Goal: Transaction & Acquisition: Purchase product/service

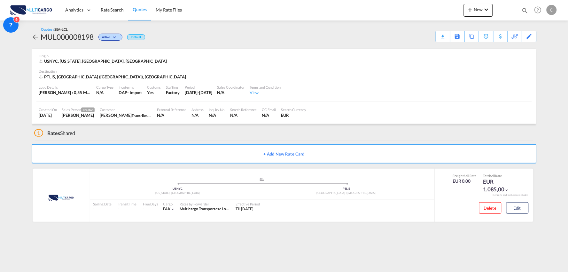
click at [272, 31] on div "Quotes / SEA-LCL MUL000008198 Active Default Download Quote Save As Template Co…" at bounding box center [284, 34] width 505 height 15
click at [189, 134] on div "1 Rates Shared" at bounding box center [285, 131] width 503 height 15
drag, startPoint x: 312, startPoint y: 48, endPoint x: 402, endPoint y: 37, distance: 90.2
click at [312, 49] on div "Origin USNYC, New York, NY, Asia" at bounding box center [284, 59] width 490 height 20
drag, startPoint x: 206, startPoint y: 133, endPoint x: 425, endPoint y: 69, distance: 228.0
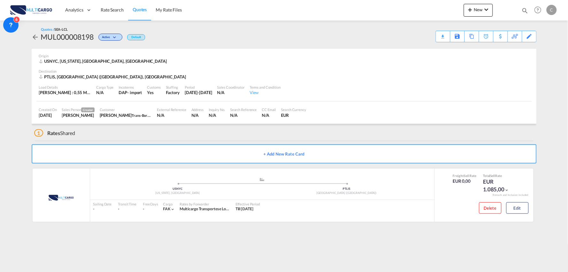
click at [207, 133] on div "1 Rates Shared" at bounding box center [285, 131] width 503 height 15
click at [438, 39] on div "Download Quote" at bounding box center [430, 36] width 33 height 10
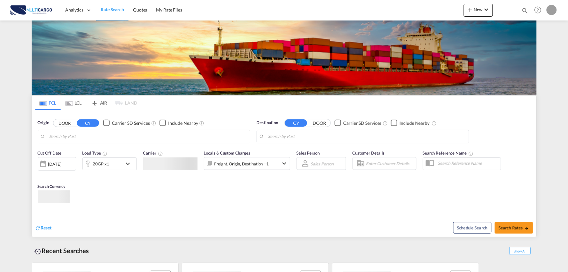
type input "Port of [GEOGRAPHIC_DATA], [GEOGRAPHIC_DATA], [GEOGRAPHIC_DATA]"
type input "Leixoes, Leixoes, PTLEI"
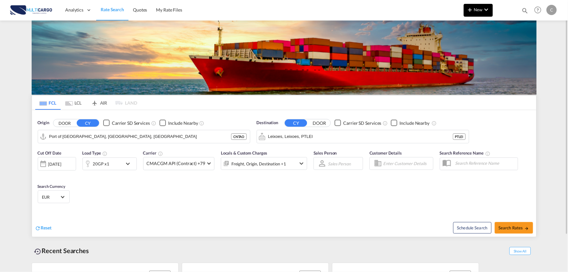
click at [471, 14] on button "New" at bounding box center [478, 10] width 29 height 13
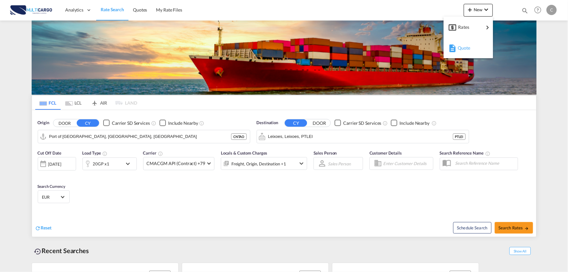
click at [457, 47] on div "Quote" at bounding box center [468, 48] width 39 height 16
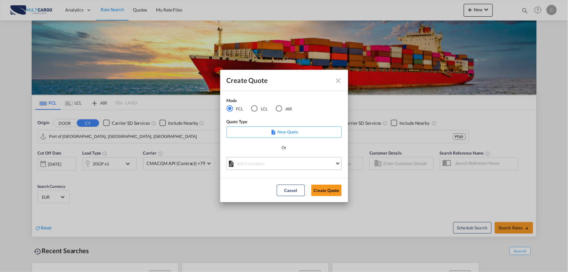
click at [282, 162] on md-select "Select template 25/11/24 IMP_EXW_FCL Patricia Barroso | 25 Nov 2024 25/11/24 IM…" at bounding box center [284, 163] width 115 height 13
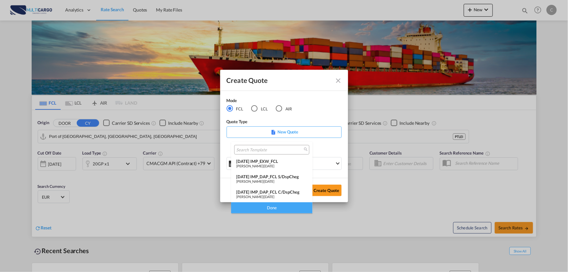
click at [288, 194] on div "Patricia Barroso | 25 Nov 2024" at bounding box center [271, 196] width 71 height 4
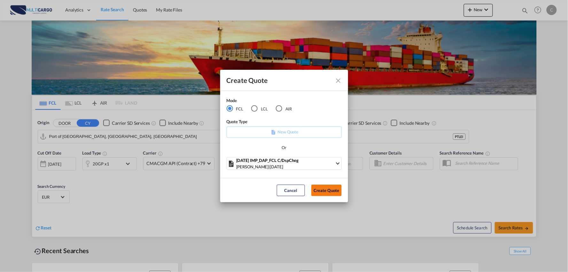
click at [319, 192] on button "Create Quote" at bounding box center [326, 190] width 30 height 12
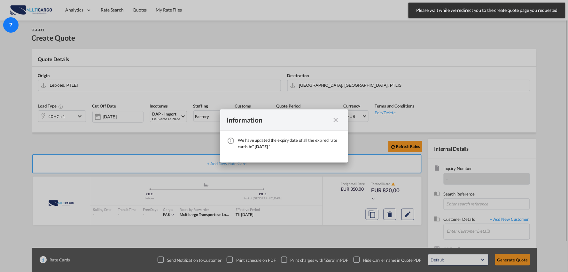
click at [336, 118] on div "Information We have updated the expiry date of all the expired rate cards to " …" at bounding box center [284, 136] width 568 height 272
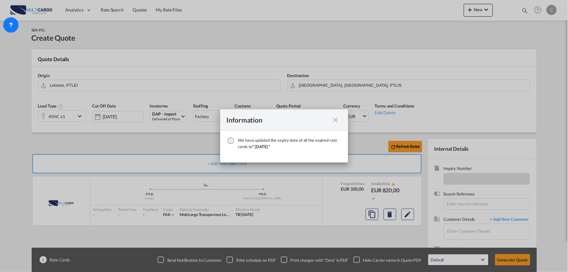
click at [335, 119] on div "Information We have updated the expiry date of all the expired rate cards to " …" at bounding box center [284, 136] width 568 height 272
click at [337, 120] on div "Information We have updated the expiry date of all the expired rate cards to " …" at bounding box center [284, 136] width 568 height 272
click at [337, 121] on div "Information We have updated the expiry date of all the expired rate cards to " …" at bounding box center [284, 136] width 568 height 272
click at [337, 120] on div "Information We have updated the expiry date of all the expired rate cards to " …" at bounding box center [284, 136] width 568 height 272
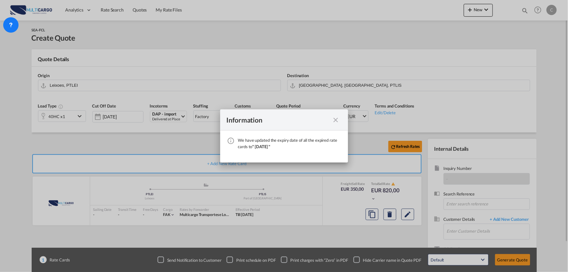
click at [379, 260] on div "Information We have updated the expiry date of all the expired rate cards to " …" at bounding box center [284, 136] width 568 height 272
drag, startPoint x: 248, startPoint y: 153, endPoint x: 239, endPoint y: 148, distance: 10.3
click at [248, 152] on div "Information We have updated the expiry date of all the expired rate cards to " …" at bounding box center [284, 136] width 568 height 272
click at [340, 111] on div "Information We have updated the expiry date of all the expired rate cards to " …" at bounding box center [284, 136] width 568 height 272
click at [337, 117] on div "Information We have updated the expiry date of all the expired rate cards to " …" at bounding box center [284, 136] width 568 height 272
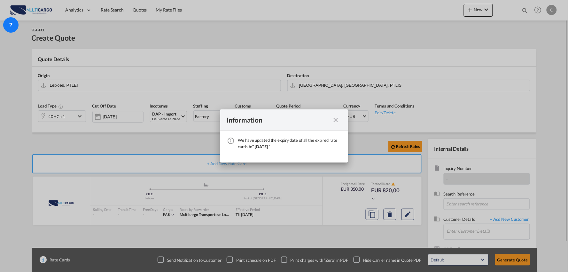
click at [337, 117] on div "Information We have updated the expiry date of all the expired rate cards to " …" at bounding box center [284, 136] width 568 height 272
click at [336, 118] on div "Information We have updated the expiry date of all the expired rate cards to " …" at bounding box center [284, 136] width 568 height 272
click at [335, 120] on div "Information We have updated the expiry date of all the expired rate cards to " …" at bounding box center [284, 136] width 568 height 272
click at [294, 157] on div "Information We have updated the expiry date of all the expired rate cards to " …" at bounding box center [284, 136] width 568 height 272
click at [286, 146] on md-dialog-content "We have updated the expiry date of all the expired rate cards to " [DATE] "" at bounding box center [284, 146] width 128 height 32
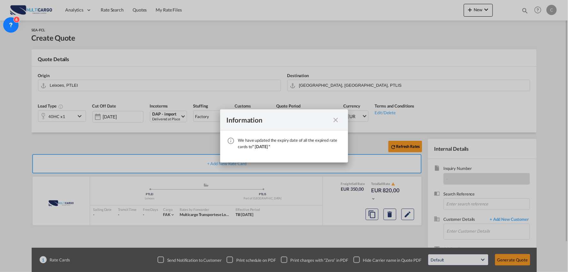
click at [285, 145] on md-dialog-content "We have updated the expiry date of all the expired rate cards to " [DATE] "" at bounding box center [284, 146] width 128 height 32
click at [339, 120] on div "Information We have updated the expiry date of all the expired rate cards to " …" at bounding box center [284, 136] width 568 height 272
click at [336, 120] on div "Information We have updated the expiry date of all the expired rate cards to " …" at bounding box center [284, 136] width 568 height 272
click at [317, 253] on div "Information We have updated the expiry date of all the expired rate cards to " …" at bounding box center [284, 136] width 568 height 272
click at [337, 123] on div "Information We have updated the expiry date of all the expired rate cards to " …" at bounding box center [284, 136] width 568 height 272
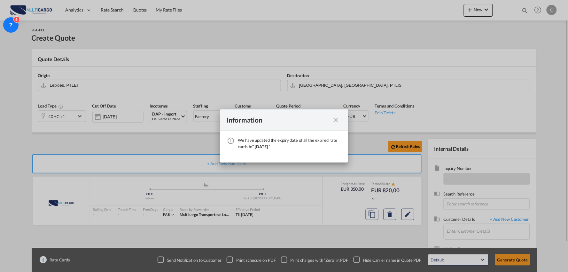
click at [324, 127] on div "Information We have updated the expiry date of all the expired rate cards to " …" at bounding box center [284, 136] width 568 height 272
click at [331, 122] on div "Information We have updated the expiry date of all the expired rate cards to " …" at bounding box center [284, 136] width 568 height 272
click at [334, 120] on div "Information We have updated the expiry date of all the expired rate cards to " …" at bounding box center [284, 136] width 568 height 272
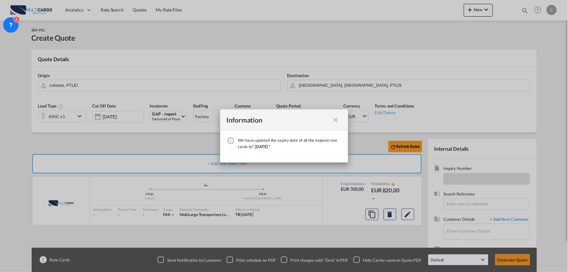
click at [334, 120] on div "Information We have updated the expiry date of all the expired rate cards to " …" at bounding box center [284, 136] width 568 height 272
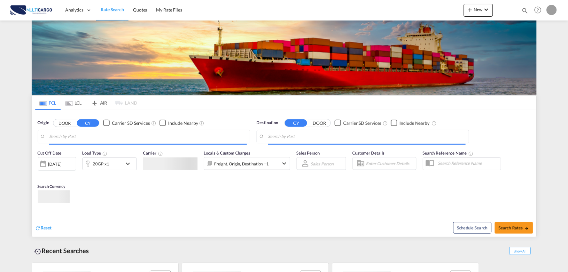
type input "Port of [GEOGRAPHIC_DATA], [GEOGRAPHIC_DATA], [GEOGRAPHIC_DATA]"
type input "Leixoes, Leixoes, PTLEI"
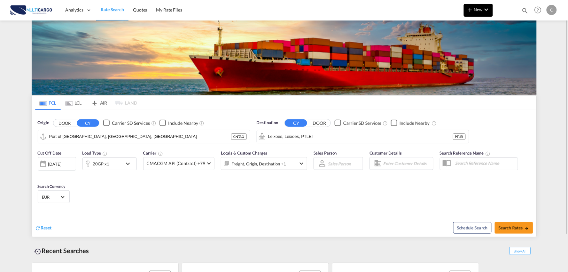
click at [473, 13] on md-icon "icon-plus 400-fg" at bounding box center [470, 10] width 8 height 8
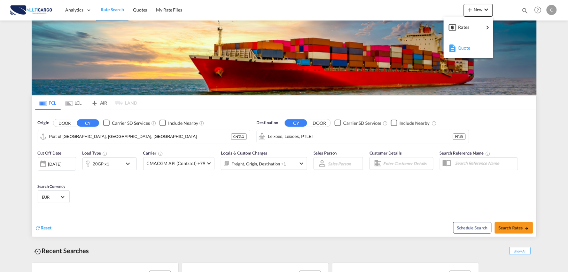
click at [465, 46] on span "Quote" at bounding box center [461, 48] width 7 height 13
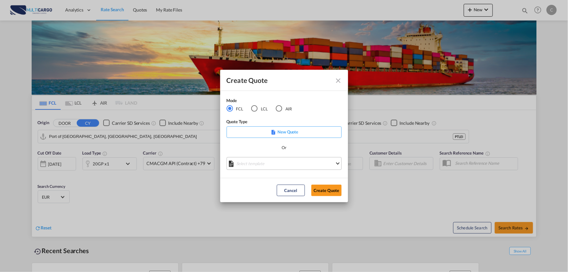
click at [284, 164] on md-select "Select template [DATE] IMP_EXW_FCL [PERSON_NAME] | [DATE] [DATE] IMP_DAP_FCL S/…" at bounding box center [284, 163] width 115 height 13
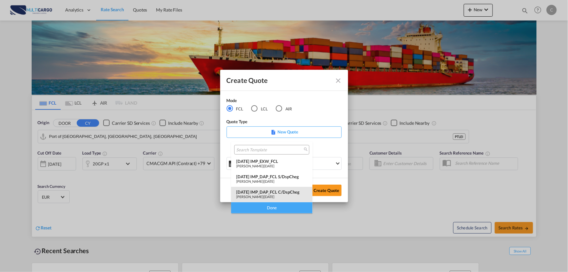
click at [284, 192] on div "25/11/24 IMP_DAP_FCL C/DspCheg" at bounding box center [271, 191] width 71 height 5
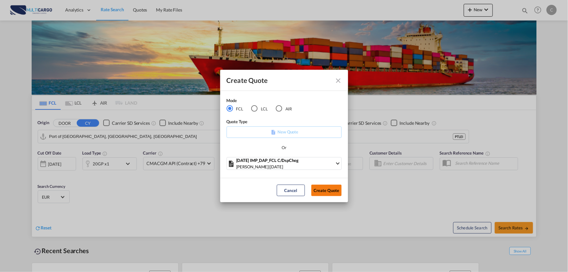
click at [326, 187] on button "Create Quote" at bounding box center [326, 190] width 30 height 12
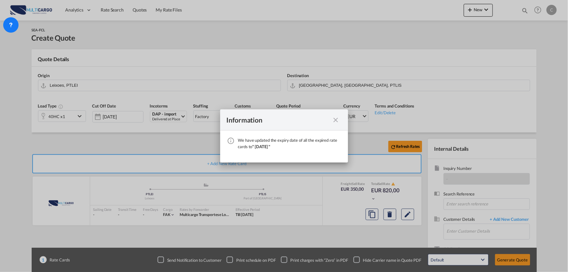
click at [334, 119] on md-icon "icon-close fg-AAA8AD cursor" at bounding box center [336, 120] width 8 height 8
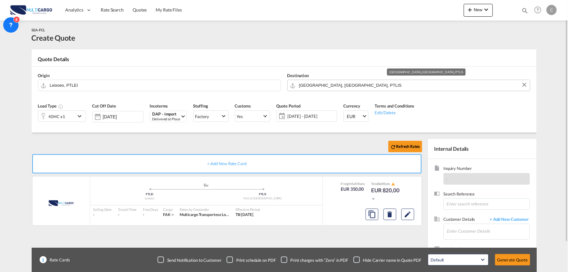
click at [338, 83] on input "[GEOGRAPHIC_DATA], [GEOGRAPHIC_DATA], PTLIS" at bounding box center [413, 85] width 228 height 11
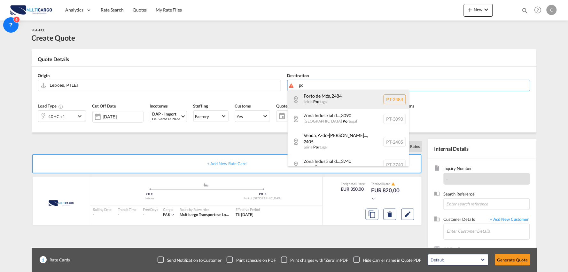
type input "p"
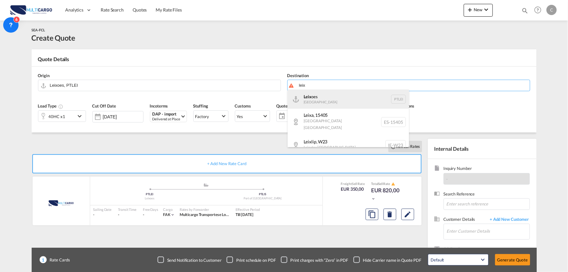
click at [334, 99] on div "Leix oes [GEOGRAPHIC_DATA] PTLEI" at bounding box center [348, 99] width 121 height 19
type input "Leixoes, PTLEI"
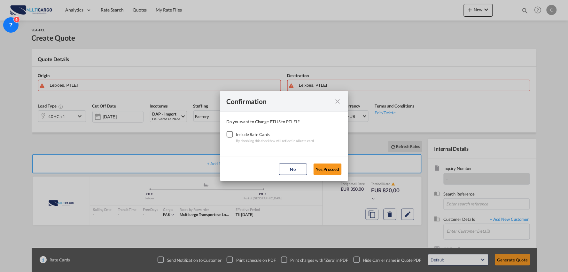
click at [231, 135] on div "Checkbox No Ink" at bounding box center [230, 134] width 6 height 6
click at [327, 174] on button "Yes,Proceed" at bounding box center [328, 169] width 28 height 12
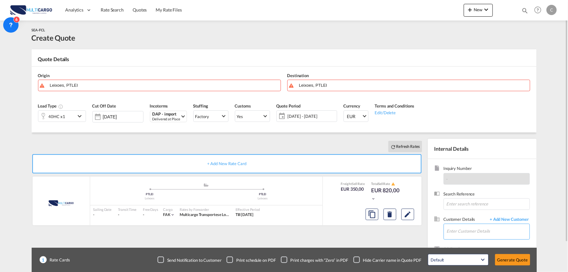
click at [490, 232] on input "Enter Customer Details" at bounding box center [488, 231] width 83 height 14
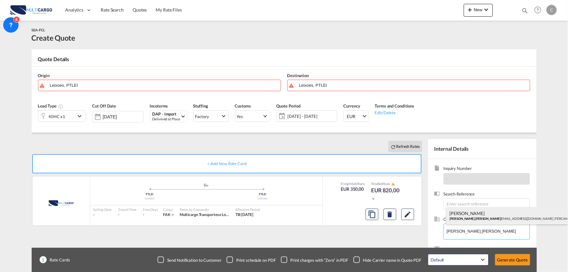
click at [483, 215] on div "Victor Ramirez victor.ort ega@fercam.com | FERCAM Transportes S.A.U. | Filial B…" at bounding box center [507, 215] width 121 height 17
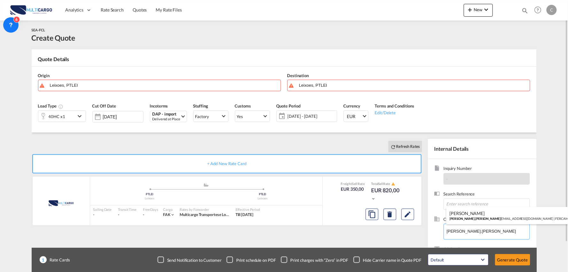
type input "FERCAM Transportes S.A.U. | Filial Barcelona, Victor Ramirez, victor.ortega@fer…"
click at [356, 258] on div "Checkbox No Ink" at bounding box center [357, 259] width 6 height 6
click at [306, 241] on div "Refresh Rates + Add New Rate Card MultiCargo added by you .a{fill:#aaa8ad;} .a{…" at bounding box center [228, 206] width 393 height 134
drag, startPoint x: 83, startPoint y: 144, endPoint x: 101, endPoint y: 97, distance: 49.9
click at [83, 143] on div "Refresh Rates" at bounding box center [228, 146] width 393 height 15
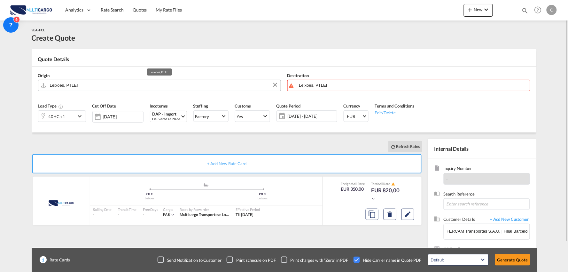
click at [93, 88] on input "Leixoes, PTLEI" at bounding box center [164, 85] width 228 height 11
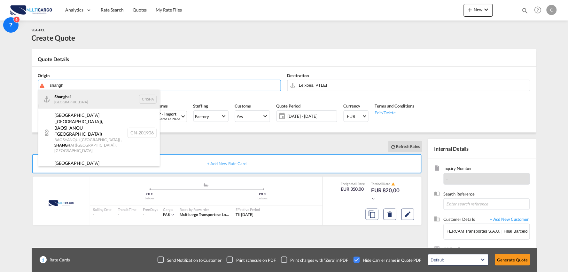
click at [65, 95] on div "Shangh ai China CNSHA" at bounding box center [98, 99] width 121 height 19
type input "[GEOGRAPHIC_DATA], [GEOGRAPHIC_DATA]"
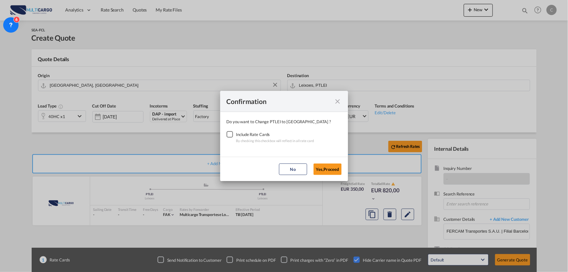
click at [233, 131] on div "Checkbox No Ink" at bounding box center [230, 134] width 6 height 6
click at [325, 168] on button "Yes,Proceed" at bounding box center [328, 169] width 28 height 12
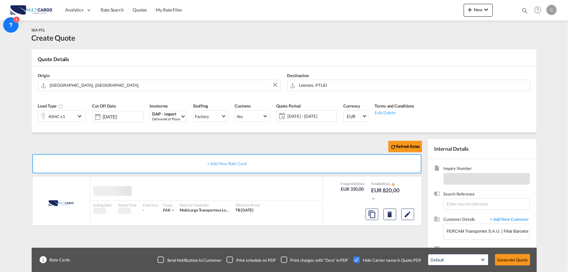
click at [200, 147] on div "Confirmation Do you want to Change PTLEI to CNSHA ? Include Rate Cards By check…" at bounding box center [284, 136] width 568 height 272
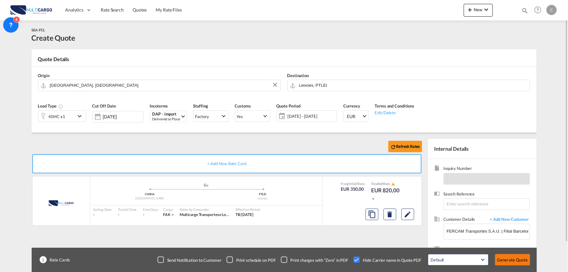
click at [514, 259] on button "Generate Quote" at bounding box center [512, 260] width 35 height 12
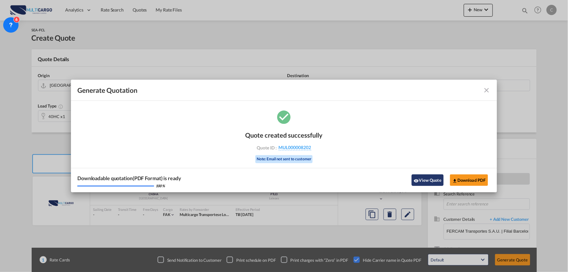
click at [434, 181] on button "View Quote" at bounding box center [428, 180] width 32 height 12
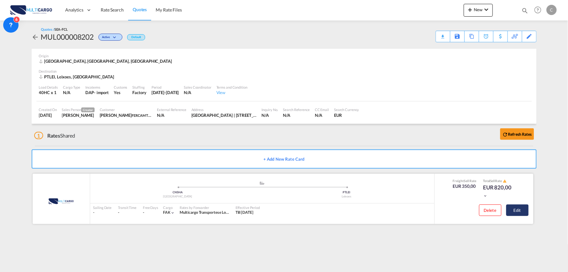
click at [524, 208] on button "Edit" at bounding box center [517, 210] width 22 height 12
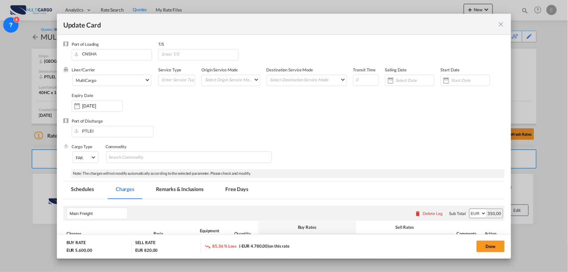
select select "per container"
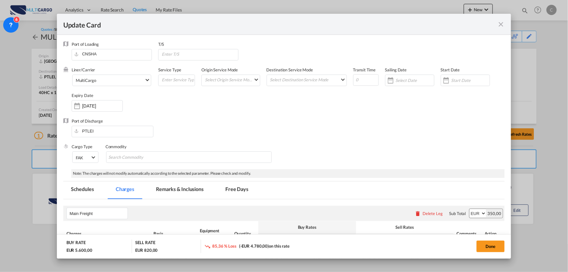
select select "per container"
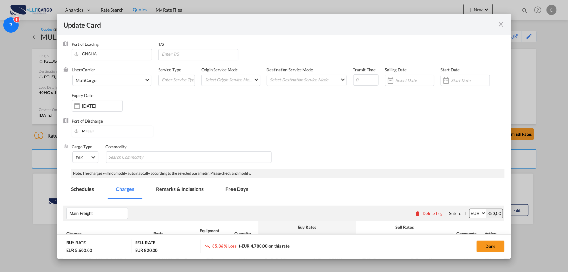
select select "per container"
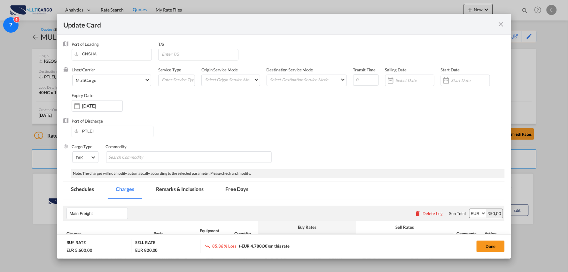
select select "per B/L"
select select "per container"
select select "per B/L"
select select "per container"
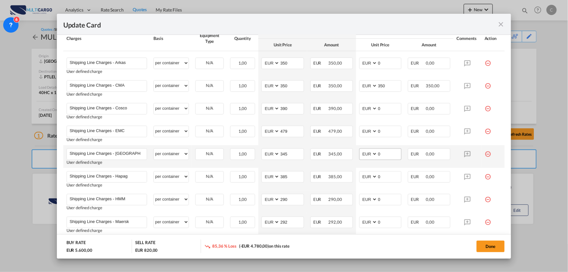
scroll to position [177, 0]
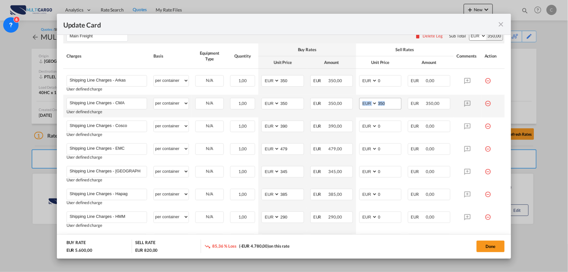
drag, startPoint x: 355, startPoint y: 103, endPoint x: 362, endPoint y: 102, distance: 6.7
click at [356, 103] on td "AED AFN ALL AMD ANG AOA ARS AUD AWG AZN BAM BBD BDT BGN BHD BIF BMD BND BOB BRL…" at bounding box center [380, 106] width 49 height 23
click at [392, 103] on input "350" at bounding box center [390, 103] width 24 height 10
drag, startPoint x: 391, startPoint y: 103, endPoint x: 368, endPoint y: 104, distance: 22.4
click at [368, 104] on md-input-container "AED AFN ALL AMD ANG AOA ARS AUD AWG AZN BAM BBD BDT BGN BHD BIF BMD BND BOB BRL…" at bounding box center [380, 104] width 43 height 12
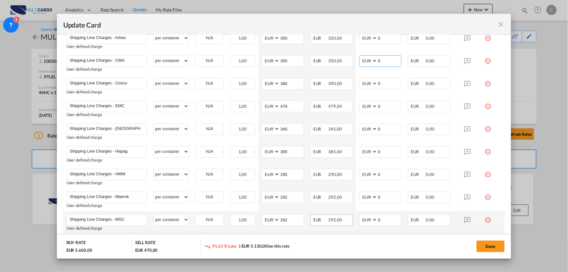
scroll to position [284, 0]
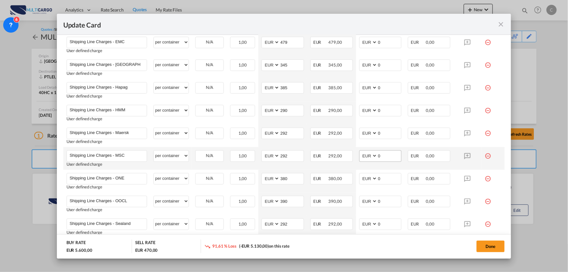
type input "0"
click at [384, 155] on input "0" at bounding box center [390, 156] width 24 height 10
drag, startPoint x: 384, startPoint y: 155, endPoint x: 343, endPoint y: 159, distance: 41.5
click at [343, 159] on tr "Shipping Line Charges - MSC Please Enter User Defined Charges Cannot Be Publish…" at bounding box center [284, 158] width 442 height 23
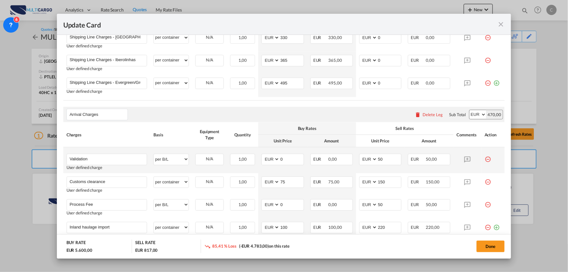
scroll to position [497, 0]
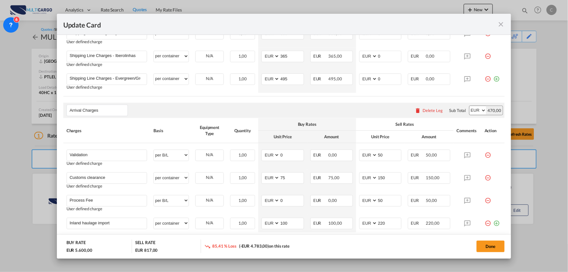
type input "347"
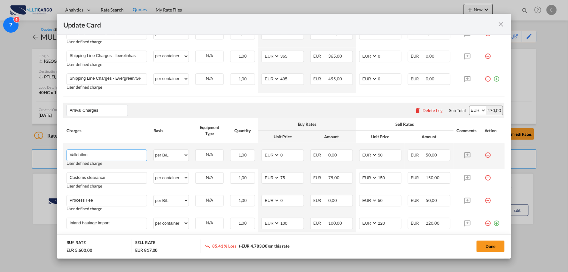
click at [95, 153] on input "Validation" at bounding box center [108, 155] width 77 height 10
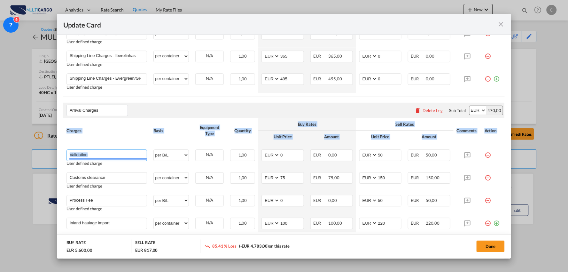
drag, startPoint x: 113, startPoint y: 157, endPoint x: 26, endPoint y: 151, distance: 87.5
click at [26, 151] on div "Update Card Port of [GEOGRAPHIC_DATA] [GEOGRAPHIC_DATA] T/S Liner/Carrier Multi…" at bounding box center [284, 136] width 568 height 272
click at [87, 151] on input "Validation" at bounding box center [108, 155] width 77 height 10
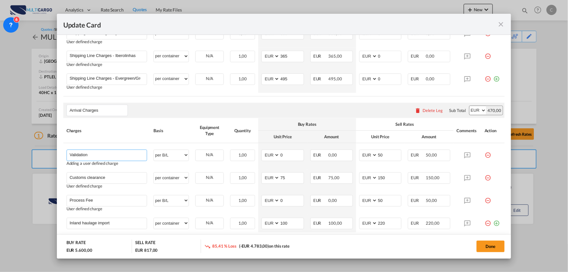
drag, startPoint x: 103, startPoint y: 155, endPoint x: 43, endPoint y: 153, distance: 59.2
click at [43, 153] on div "Update Card Port of [GEOGRAPHIC_DATA] [GEOGRAPHIC_DATA] T/S Liner/Carrier Multi…" at bounding box center [284, 136] width 568 height 272
paste input "+ Process Fee"
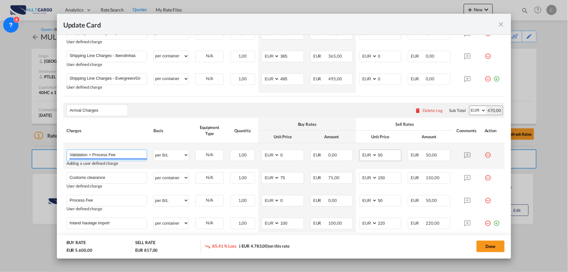
type input "Validation + Process Fee"
drag, startPoint x: 384, startPoint y: 154, endPoint x: 368, endPoint y: 155, distance: 16.0
click at [371, 155] on md-input-container "AED AFN ALL AMD ANG AOA ARS AUD AWG AZN BAM BBD BDT BGN BHD BIF BMD BND BOB BRL…" at bounding box center [380, 155] width 43 height 12
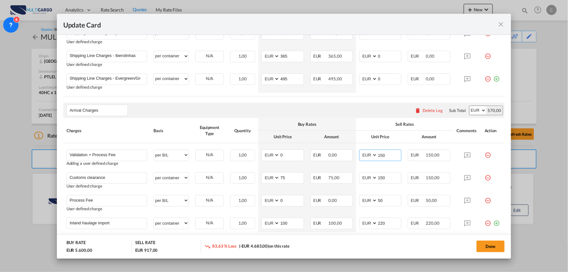
type input "150"
click at [267, 110] on div "Arrival Charges Please enter leg name Leg Name Already Exists Delete Leg Sub To…" at bounding box center [284, 110] width 442 height 15
click at [109, 175] on input "Customs clearance" at bounding box center [108, 177] width 77 height 10
drag, startPoint x: 115, startPoint y: 175, endPoint x: 20, endPoint y: 173, distance: 95.3
click at [20, 173] on div "Update Card Port of [GEOGRAPHIC_DATA] [GEOGRAPHIC_DATA] T/S Liner/Carrier Multi…" at bounding box center [284, 136] width 568 height 272
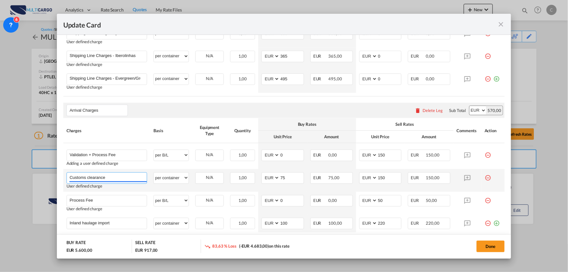
paste input "(Eur50000)"
type input "Customs clearance (Eur50000)"
click at [305, 113] on div "Arrival Charges Please enter leg name Leg Name Already Exists Delete Leg Sub To…" at bounding box center [284, 110] width 442 height 15
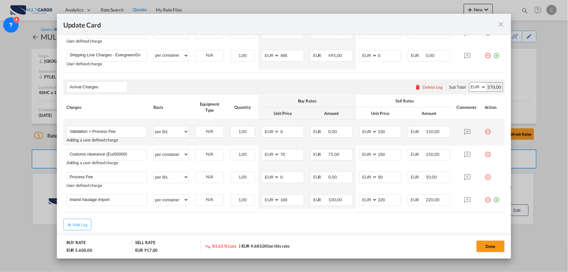
scroll to position [533, 0]
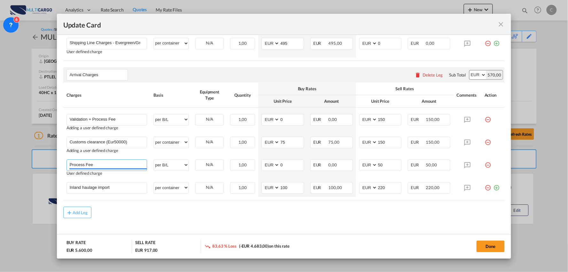
drag, startPoint x: 106, startPoint y: 164, endPoint x: 37, endPoint y: 164, distance: 69.0
click at [37, 164] on div "Update Card Port of [GEOGRAPHIC_DATA] [GEOGRAPHIC_DATA] T/S Liner/Carrier Multi…" at bounding box center [284, 136] width 568 height 272
paste input "Haulage Terminal - Warehous"
type input "[GEOGRAPHIC_DATA] - Warehouse"
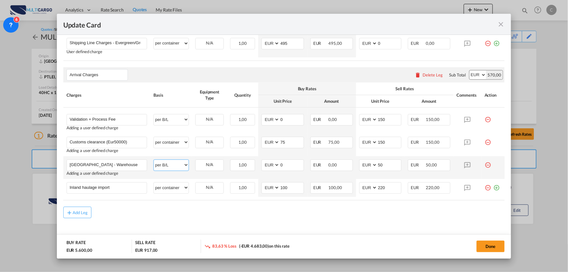
click at [165, 165] on select "per equipment per container per B/L per shipping bill per shipment per pallet p…" at bounding box center [171, 165] width 35 height 10
select select "per container"
click at [154, 160] on select "per equipment per container per B/L per shipping bill per shipment per pallet p…" at bounding box center [171, 165] width 35 height 10
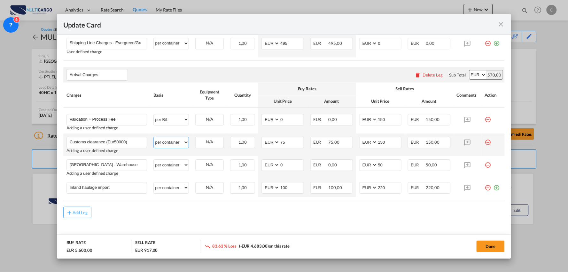
click at [176, 145] on select "per equipment per container per B/L per shipping bill per shipment per pallet p…" at bounding box center [171, 142] width 35 height 10
select select "per_document"
click at [154, 137] on select "per equipment per container per B/L per shipping bill per shipment per pallet p…" at bounding box center [171, 142] width 35 height 10
click at [167, 76] on div "Arrival Charges Please enter leg name Leg Name Already Exists Delete Leg Sub To…" at bounding box center [284, 74] width 442 height 15
click at [493, 186] on md-icon "icon-plus-circle-outline green-400-fg" at bounding box center [496, 185] width 6 height 6
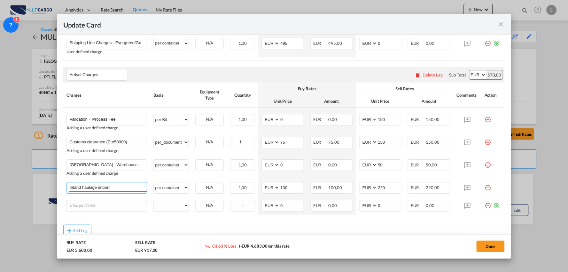
drag, startPoint x: 114, startPoint y: 187, endPoint x: 45, endPoint y: 189, distance: 68.4
click at [47, 189] on div "Update Card Port of [GEOGRAPHIC_DATA] [GEOGRAPHIC_DATA] T/S Liner/Carrier Multi…" at bounding box center [284, 136] width 568 height 272
paste input "Unlaoding/Loading"
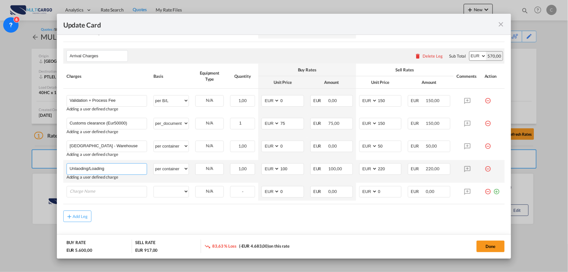
scroll to position [562, 0]
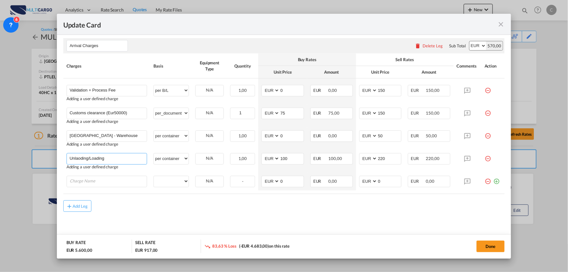
type input "Unlaoding/Loading"
click at [91, 180] on input "Charge Name" at bounding box center [108, 181] width 77 height 10
type input "Curtain Side Truck Delivery"
click at [143, 205] on div "Add Leg" at bounding box center [284, 211] width 442 height 12
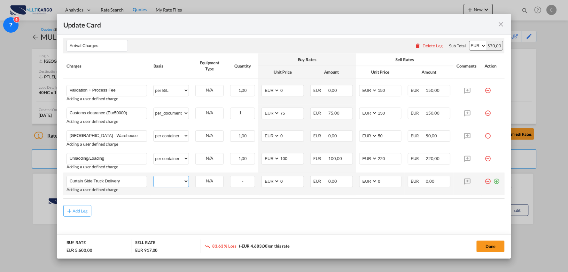
click at [175, 183] on select "per equipment per container per B/L per shipping bill per shipment per pallet p…" at bounding box center [171, 181] width 35 height 10
select select "per container"
click at [154, 176] on select "per equipment per container per B/L per shipping bill per shipment per pallet p…" at bounding box center [171, 181] width 35 height 10
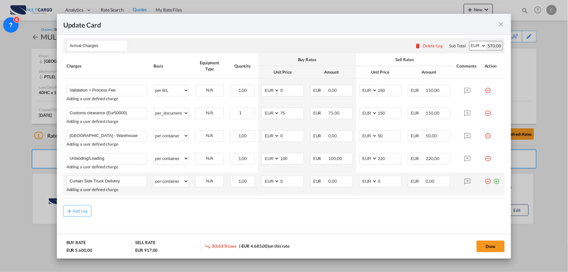
click at [493, 182] on md-icon "icon-plus-circle-outline green-400-fg" at bounding box center [496, 178] width 6 height 6
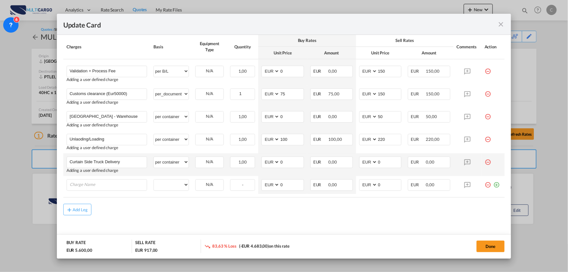
scroll to position [584, 0]
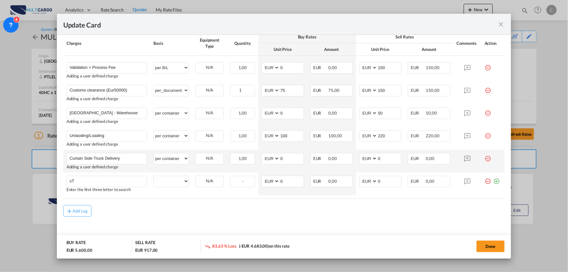
type input "s"
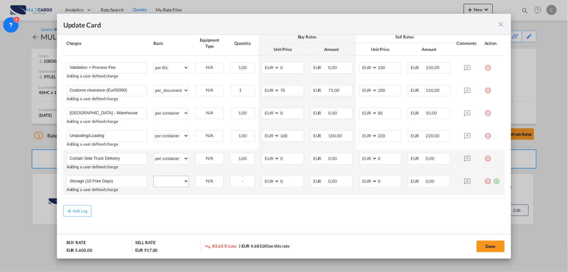
type input "Storage (10 Free Days)"
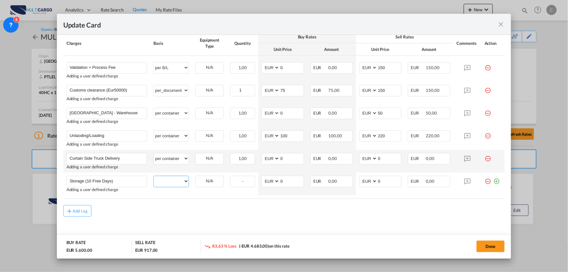
click at [169, 180] on tbody "Validation + Process Fee Please Enter User Defined Charges Cannot Be Published …" at bounding box center [284, 125] width 442 height 139
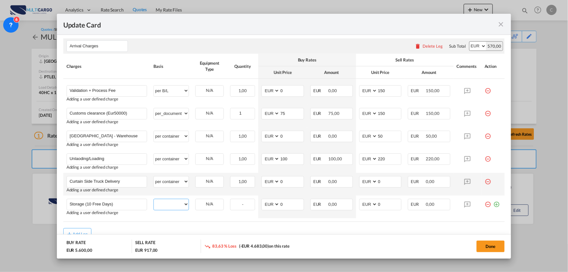
scroll to position [549, 0]
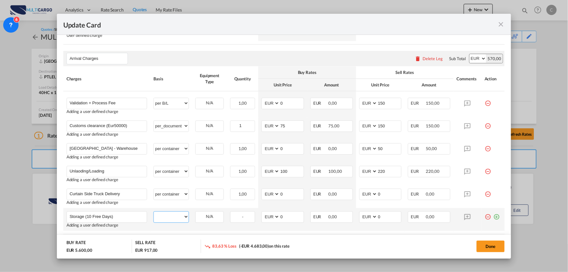
drag, startPoint x: 175, startPoint y: 216, endPoint x: 175, endPoint y: 212, distance: 4.2
click at [175, 215] on select "per equipment per container per B/L per shipping bill per shipment per pallet p…" at bounding box center [171, 216] width 35 height 10
select select "per container"
click at [154, 211] on select "per equipment per container per B/L per shipping bill per shipment per pallet p…" at bounding box center [171, 216] width 35 height 10
click at [493, 217] on md-icon "icon-plus-circle-outline green-400-fg" at bounding box center [496, 214] width 6 height 6
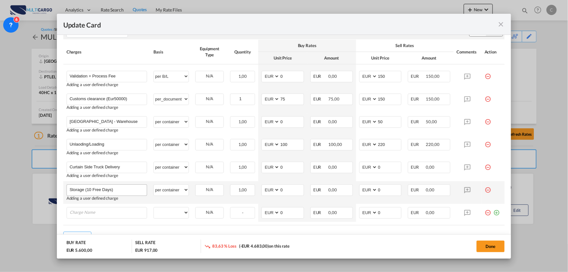
scroll to position [584, 0]
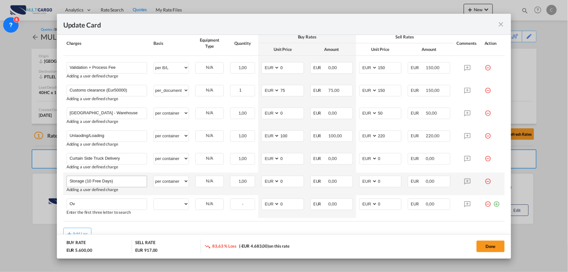
type input "O"
type input "2 hours To Load/Unload - Aditional / per hour"
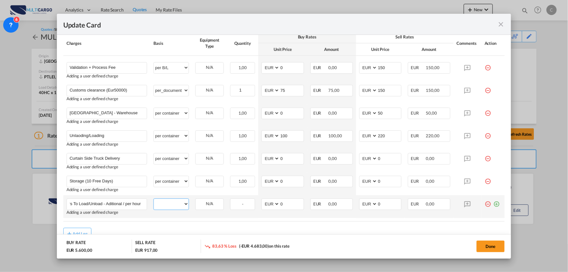
click at [174, 204] on select "per equipment per container per B/L per shipping bill per shipment per pallet p…" at bounding box center [171, 204] width 35 height 10
select select "per hour"
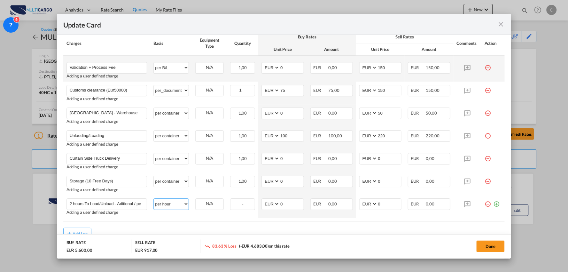
click at [154, 199] on select "per equipment per container per B/L per shipping bill per shipment per pallet p…" at bounding box center [171, 204] width 35 height 10
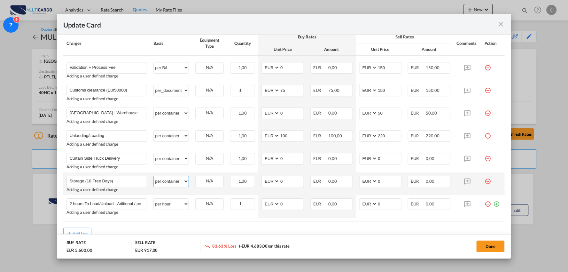
click at [168, 180] on select "per equipment per container per B/L per shipping bill per shipment per pallet p…" at bounding box center [171, 181] width 35 height 10
select select "per day"
click at [154, 176] on select "per equipment per container per B/L per shipping bill per shipment per pallet p…" at bounding box center [171, 181] width 35 height 10
click at [494, 202] on md-icon "icon-plus-circle-outline green-400-fg" at bounding box center [496, 201] width 6 height 6
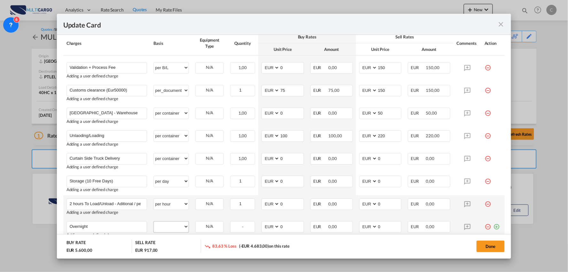
type input "Overnight"
click at [176, 222] on select "per equipment per container per B/L per shipping bill per shipment per pallet p…" at bounding box center [171, 226] width 35 height 10
select select "per container"
click at [154, 221] on select "per equipment per container per B/L per shipping bill per shipment per pallet p…" at bounding box center [171, 226] width 35 height 10
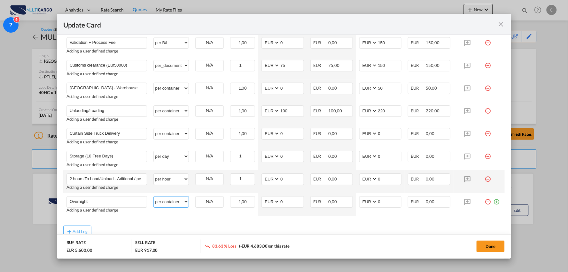
scroll to position [620, 0]
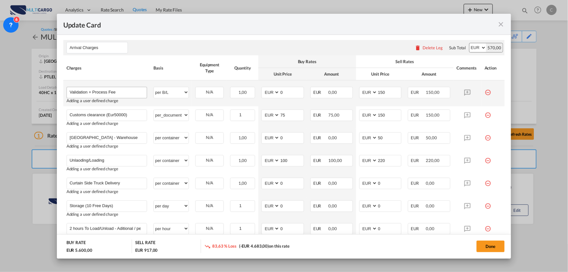
scroll to position [549, 0]
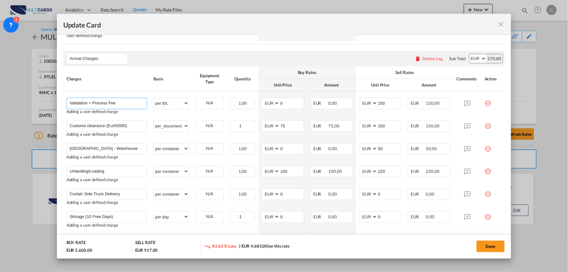
drag, startPoint x: 113, startPoint y: 103, endPoint x: 46, endPoint y: 103, distance: 66.8
click at [46, 103] on div "Update Card Port of [GEOGRAPHIC_DATA] [GEOGRAPHIC_DATA] T/S Liner/Carrier Multi…" at bounding box center [284, 136] width 568 height 272
drag, startPoint x: 127, startPoint y: 128, endPoint x: 131, endPoint y: 127, distance: 4.3
click at [127, 128] on input "Customs clearance (Eur50000)" at bounding box center [108, 126] width 77 height 10
drag, startPoint x: 132, startPoint y: 125, endPoint x: 37, endPoint y: 127, distance: 95.0
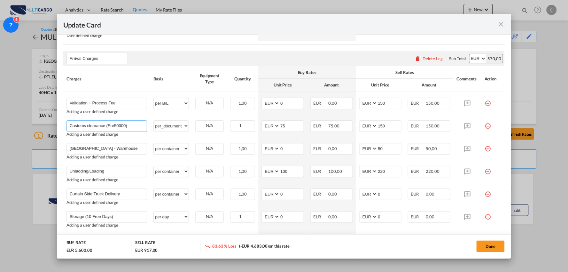
click at [42, 128] on div "Update Card Port of [GEOGRAPHIC_DATA] [GEOGRAPHIC_DATA] T/S Liner/Carrier Multi…" at bounding box center [284, 136] width 568 height 272
drag, startPoint x: 129, startPoint y: 149, endPoint x: 27, endPoint y: 149, distance: 102.6
click at [27, 149] on div "Update Card Port of [GEOGRAPHIC_DATA] [GEOGRAPHIC_DATA] T/S Liner/Carrier Multi…" at bounding box center [284, 136] width 568 height 272
drag, startPoint x: 107, startPoint y: 169, endPoint x: 25, endPoint y: 166, distance: 82.2
click at [25, 166] on div "Update Card Port of [GEOGRAPHIC_DATA] [GEOGRAPHIC_DATA] T/S Liner/Carrier Multi…" at bounding box center [284, 136] width 568 height 272
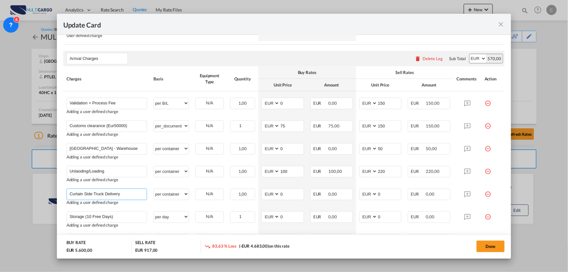
drag, startPoint x: 101, startPoint y: 191, endPoint x: 41, endPoint y: 191, distance: 60.7
click at [41, 191] on div "Update Card Port of [GEOGRAPHIC_DATA] [GEOGRAPHIC_DATA] T/S Liner/Carrier Multi…" at bounding box center [284, 136] width 568 height 272
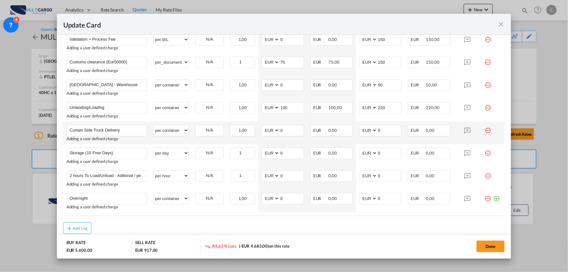
scroll to position [584, 0]
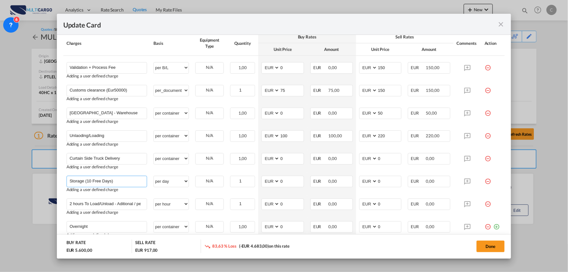
drag, startPoint x: 100, startPoint y: 181, endPoint x: 56, endPoint y: 175, distance: 44.2
click at [46, 178] on div "Update Card Port of [GEOGRAPHIC_DATA] [GEOGRAPHIC_DATA] T/S Liner/Carrier Multi…" at bounding box center [284, 136] width 568 height 272
click at [131, 202] on input "2 hours To Load/Unload - Aditional / per hour" at bounding box center [108, 204] width 77 height 10
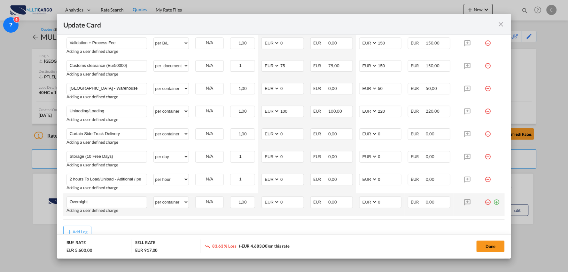
scroll to position [620, 0]
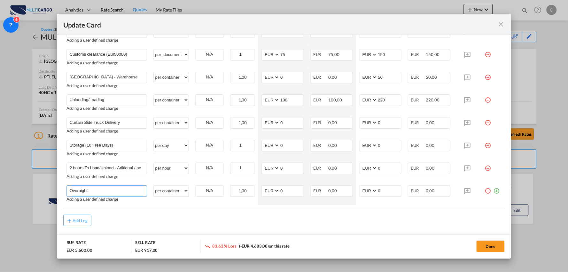
drag, startPoint x: 66, startPoint y: 192, endPoint x: 34, endPoint y: 192, distance: 32.6
click at [34, 192] on div "Update Card Port of [GEOGRAPHIC_DATA] [GEOGRAPHIC_DATA] T/S Liner/Carrier Multi…" at bounding box center [284, 136] width 568 height 272
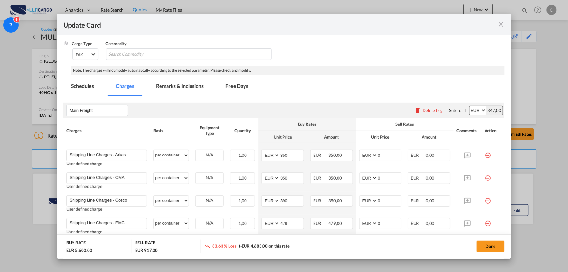
scroll to position [87, 0]
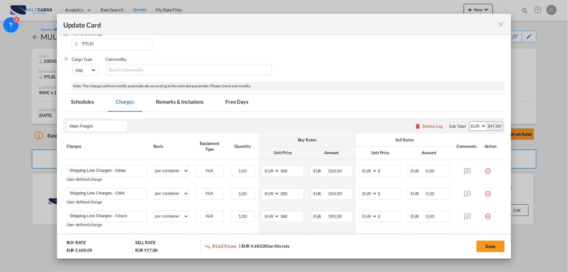
click at [183, 98] on md-tab-item "Remarks & Inclusions" at bounding box center [179, 103] width 63 height 18
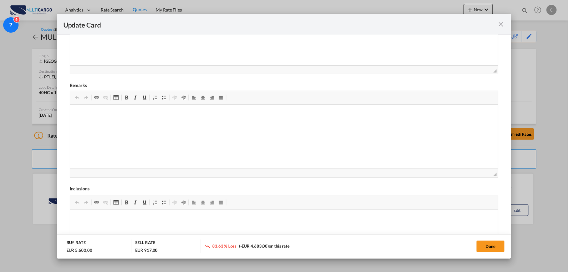
scroll to position [229, 0]
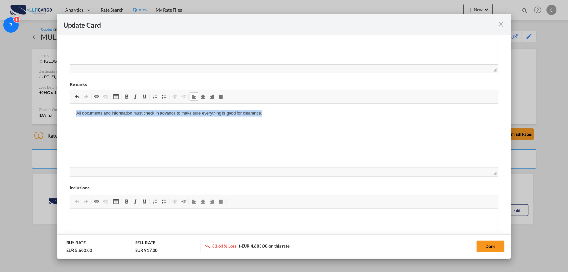
drag, startPoint x: 267, startPoint y: 117, endPoint x: 25, endPoint y: 114, distance: 242.0
click at [70, 114] on html "All documents and information must check in advance to make sure everything is …" at bounding box center [284, 113] width 428 height 19
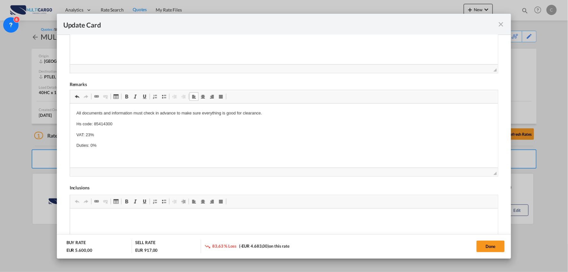
click at [144, 140] on body "All documents and information must check in advance to make sure everything is …" at bounding box center [284, 129] width 416 height 39
click at [490, 245] on button "Done" at bounding box center [491, 246] width 28 height 12
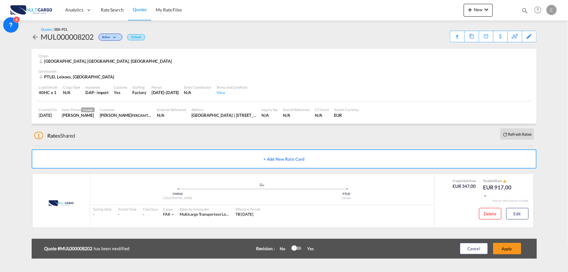
scroll to position [90, 0]
click at [510, 248] on button "Apply" at bounding box center [507, 249] width 28 height 12
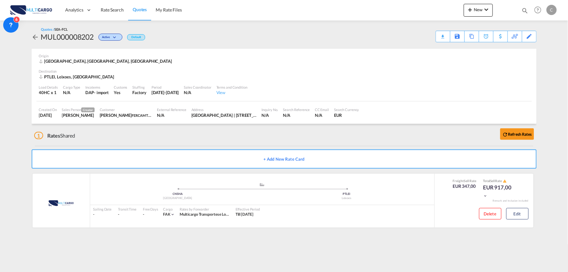
drag, startPoint x: 181, startPoint y: 131, endPoint x: 235, endPoint y: 74, distance: 78.7
click at [181, 131] on div "1 Rates Shared Refresh Rates" at bounding box center [285, 134] width 503 height 20
click at [216, 130] on div "1 Rates Shared Refresh Rates" at bounding box center [285, 134] width 503 height 20
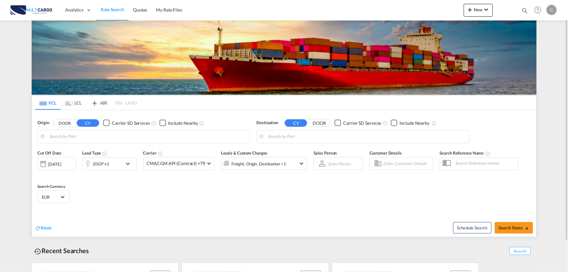
type input "Port of [GEOGRAPHIC_DATA], [GEOGRAPHIC_DATA], [GEOGRAPHIC_DATA]"
type input "Leixoes, Leixoes, PTLEI"
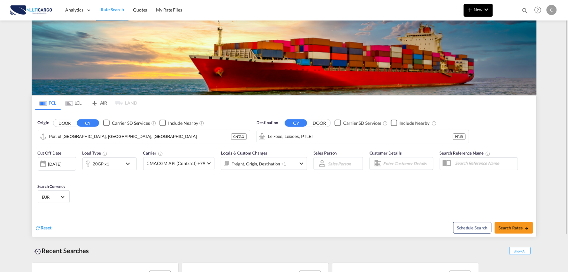
click at [486, 10] on md-icon "icon-chevron-down" at bounding box center [487, 10] width 8 height 8
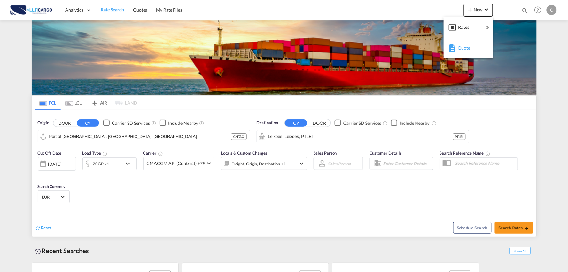
click at [455, 51] on md-icon "button" at bounding box center [453, 48] width 8 height 8
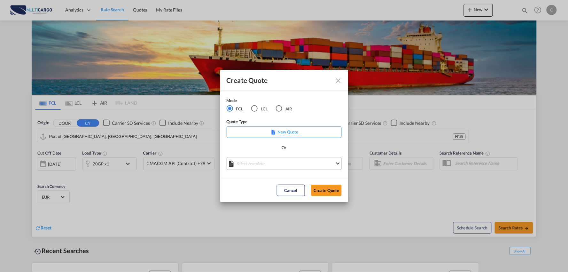
click at [277, 164] on md-select "Select template 25/11/24 IMP_EXW_FCL Patricia Barroso | 25 Nov 2024 25/11/24 IM…" at bounding box center [284, 163] width 115 height 13
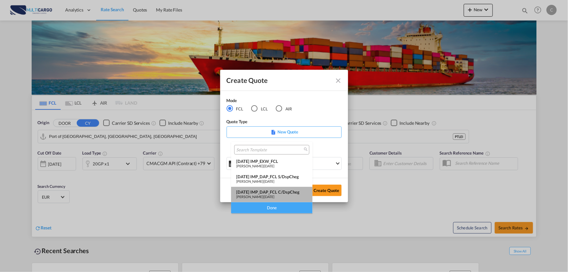
click at [286, 192] on div "25/11/24 IMP_DAP_FCL C/DspCheg" at bounding box center [271, 191] width 71 height 5
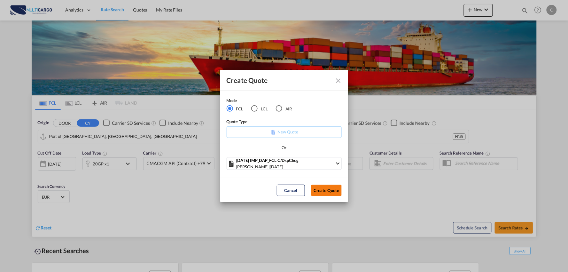
click at [334, 192] on button "Create Quote" at bounding box center [326, 190] width 30 height 12
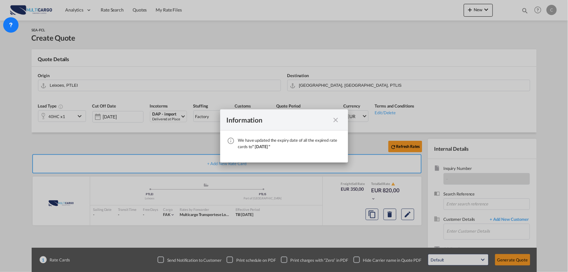
click at [337, 120] on md-icon "icon-close fg-AAA8AD cursor" at bounding box center [336, 120] width 8 height 8
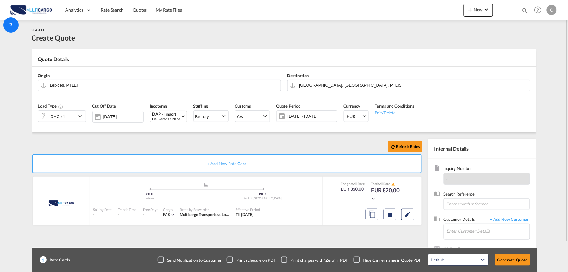
click at [360, 258] on div "Checkbox No Ink" at bounding box center [357, 259] width 6 height 6
click at [360, 242] on div "Refresh Rates + Add New Rate Card MultiCargo added by you .a{fill:#aaa8ad;} .a{…" at bounding box center [228, 206] width 393 height 134
click at [322, 82] on input "[GEOGRAPHIC_DATA], [GEOGRAPHIC_DATA], PTLIS" at bounding box center [413, 85] width 228 height 11
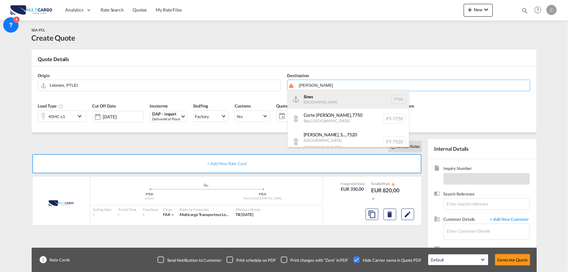
click at [322, 98] on div "Sines Portugal PTSIE" at bounding box center [348, 99] width 121 height 19
type input "Sines, PTSIE"
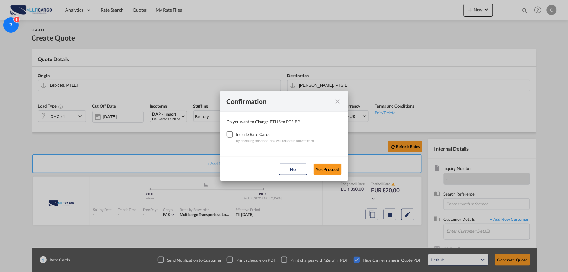
click at [232, 134] on div "Checkbox No Ink" at bounding box center [230, 134] width 6 height 6
click at [328, 168] on button "Yes,Proceed" at bounding box center [328, 169] width 28 height 12
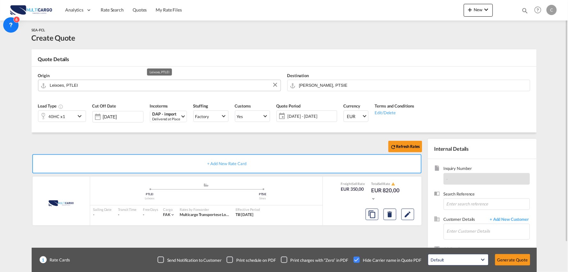
click at [85, 84] on input "Leixoes, PTLEI" at bounding box center [164, 85] width 228 height 11
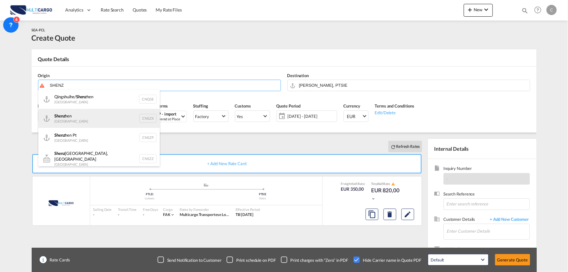
click at [84, 117] on div "Shenz hen China CNSZX" at bounding box center [98, 118] width 121 height 19
type input "Shenzhen, CNSZX"
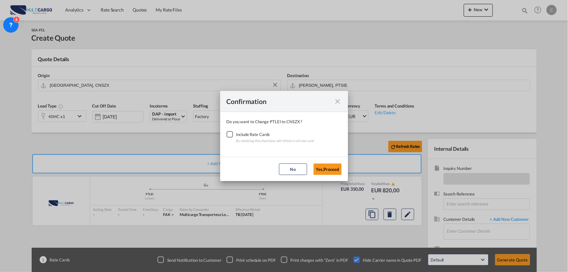
drag, startPoint x: 228, startPoint y: 135, endPoint x: 267, endPoint y: 144, distance: 40.2
click at [228, 135] on div "Checkbox No Ink" at bounding box center [230, 134] width 6 height 6
click at [325, 168] on button "Yes,Proceed" at bounding box center [328, 169] width 28 height 12
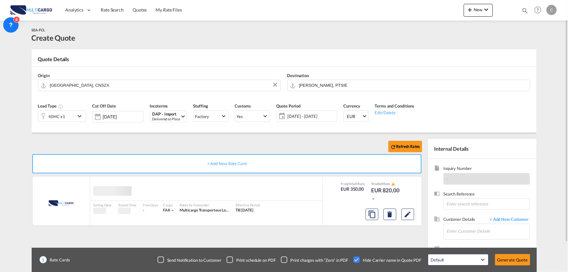
drag, startPoint x: 140, startPoint y: 135, endPoint x: 76, endPoint y: 131, distance: 64.0
click at [139, 135] on div "Confirmation Do you want to Change PTLEI to CNSZX ? Include Rate Cards By check…" at bounding box center [284, 136] width 568 height 272
click at [55, 116] on div "40HC x1" at bounding box center [57, 116] width 17 height 9
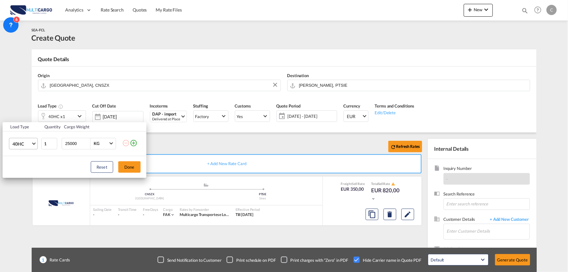
click at [29, 142] on span "40HC" at bounding box center [21, 144] width 19 height 6
click at [25, 112] on md-option "20GP" at bounding box center [28, 112] width 43 height 15
click at [128, 163] on button "Done" at bounding box center [129, 167] width 22 height 12
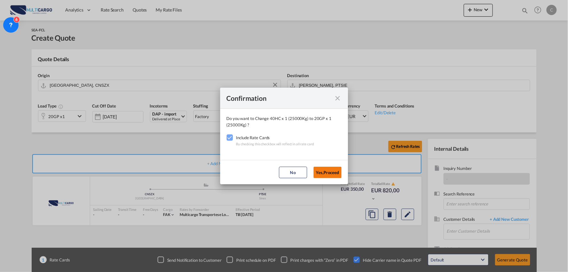
click at [324, 173] on button "Yes,Proceed" at bounding box center [328, 173] width 28 height 12
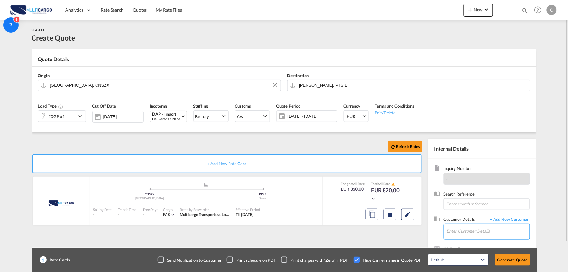
click at [507, 228] on input "Enter Customer Details" at bounding box center [488, 231] width 83 height 14
click at [422, 231] on body "Analytics Reports Dashboard Rate Search Quotes My Rate Files Analytics" at bounding box center [284, 136] width 568 height 272
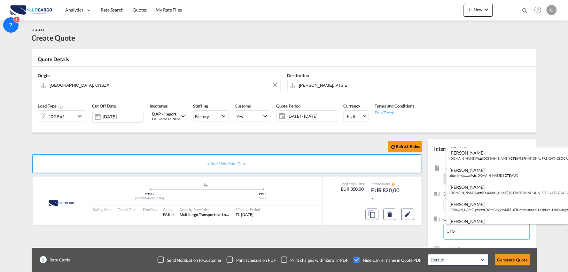
scroll to position [71, 0]
type input "CTS"
drag, startPoint x: 464, startPoint y: 231, endPoint x: 423, endPoint y: 230, distance: 41.3
click at [417, 231] on body "Analytics Reports Dashboard Rate Search Quotes My Rate Files Analytics" at bounding box center [284, 136] width 568 height 272
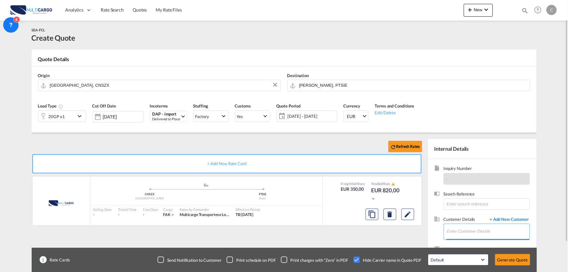
click at [0, 0] on div "Wil Tan wilt@ cts globalsolutions.com" at bounding box center [0, 0] width 0 height 0
type input "wilt@ctsglobalsolutions.com, Wil Tan, wilt@ctsglobalsolutions.com"
click at [496, 229] on input "wilt@ctsglobalsolutions.com, Wil Tan, wilt@ctsglobalsolutions.com" at bounding box center [488, 231] width 83 height 14
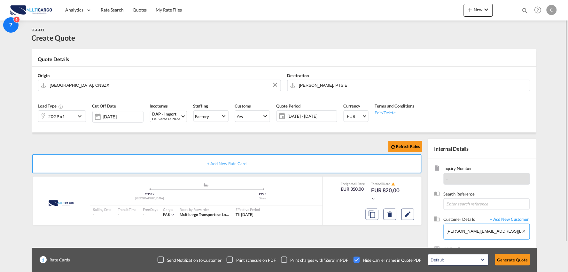
click at [496, 229] on input "wilt@ctsglobalsolutions.com, Wil Tan, wilt@ctsglobalsolutions.com" at bounding box center [488, 231] width 83 height 14
click at [504, 220] on span "+ Add New Customer" at bounding box center [508, 219] width 43 height 7
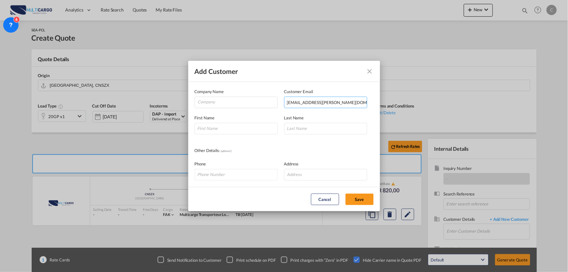
click at [354, 101] on input "'Christina.Zhang@ctsfreight.com'" at bounding box center [325, 103] width 83 height 12
click at [288, 101] on input "'Christina.Zhang@ctsfreight.com" at bounding box center [325, 103] width 83 height 12
type input "Christina.Zhang@ctsfreight.com"
click at [252, 125] on input "Add Customer Company ..." at bounding box center [236, 129] width 83 height 12
drag, startPoint x: 252, startPoint y: 125, endPoint x: -115, endPoint y: 107, distance: 367.1
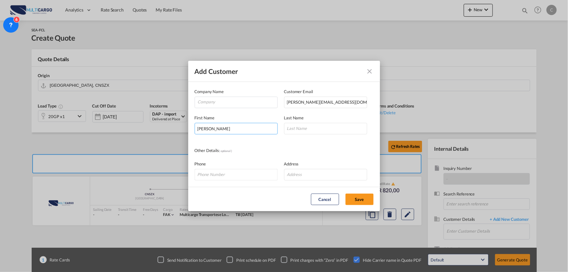
click at [0, 107] on html "Analytics Reports Dashboard Rate Search Quotes My Rate Files" at bounding box center [284, 136] width 568 height 272
type input "Christina"
type input "Zhang"
click at [253, 102] on input "Company" at bounding box center [238, 102] width 80 height 10
paste input "CTS International Freight (Spain) S. L."
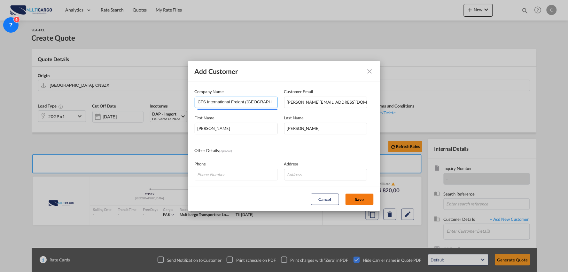
type input "CTS International Freight (Spain) S. L."
click at [362, 199] on button "Save" at bounding box center [360, 199] width 28 height 12
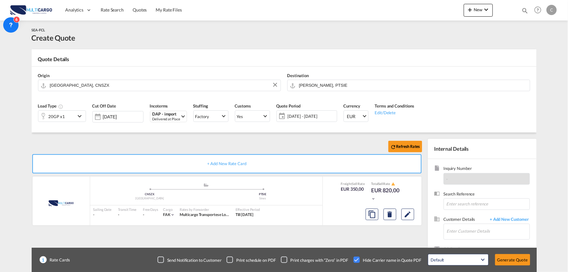
type input "CTS International Freight (Spain) S. L., Christina Zhang, Christina.Zhang@ctsfr…"
click at [346, 234] on div "Refresh Rates + Add New Rate Card MultiCargo added by you .a{fill:#aaa8ad;} .a{…" at bounding box center [228, 206] width 393 height 134
click at [357, 237] on div "Refresh Rates + Add New Rate Card MultiCargo added by you .a{fill:#aaa8ad;} .a{…" at bounding box center [228, 206] width 393 height 134
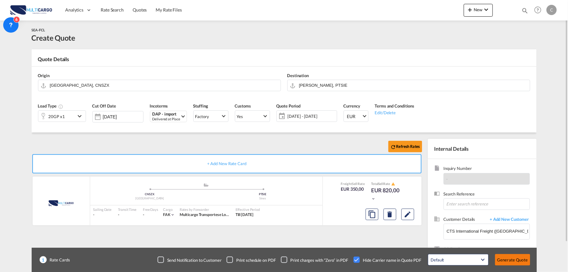
click at [525, 263] on button "Generate Quote" at bounding box center [512, 260] width 35 height 12
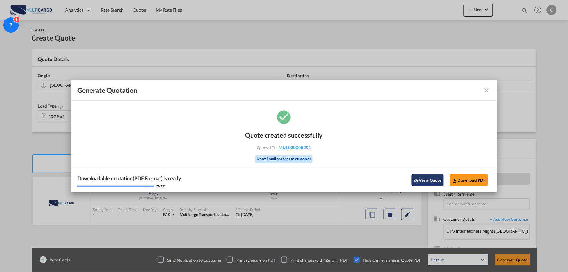
click at [423, 180] on button "View Quote" at bounding box center [428, 180] width 32 height 12
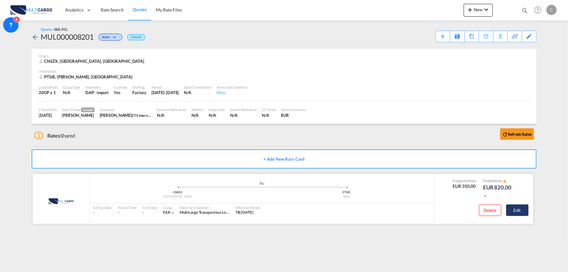
click at [521, 210] on button "Edit" at bounding box center [517, 210] width 22 height 12
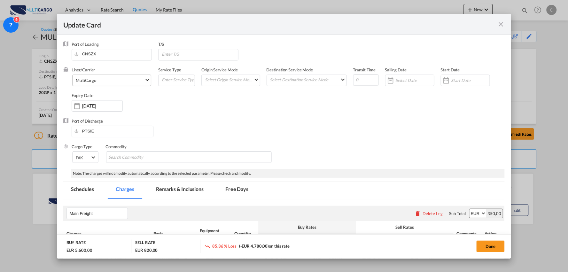
select select "per container"
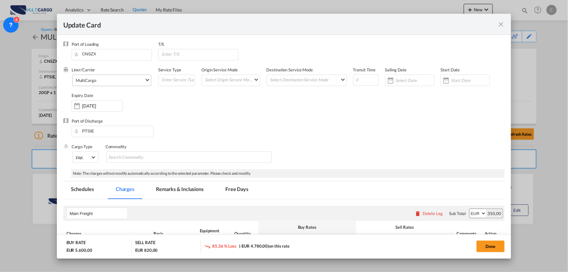
select select "per container"
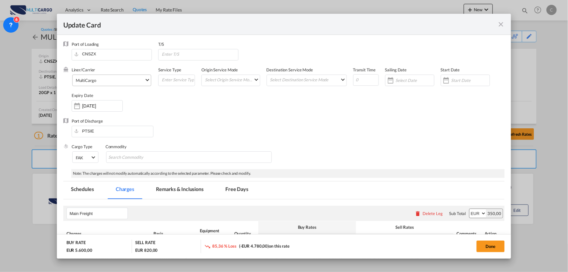
select select "per container"
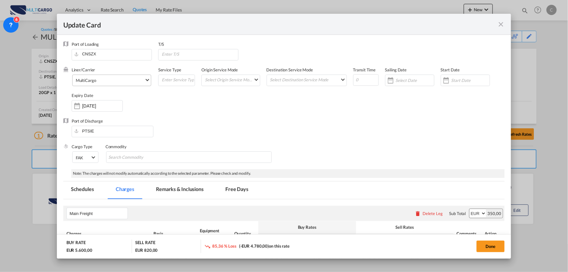
select select "per B/L"
select select "per container"
select select "per B/L"
select select "per container"
click at [118, 127] on input "PTSIE" at bounding box center [114, 131] width 78 height 10
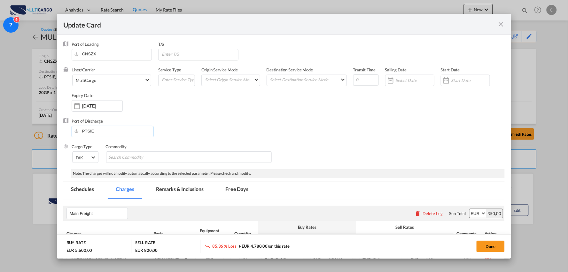
drag, startPoint x: 101, startPoint y: 129, endPoint x: 7, endPoint y: 100, distance: 98.1
click at [0, 129] on html "Analytics Reports Dashboard Rate Search Quotes My Rate Files" at bounding box center [284, 136] width 568 height 272
drag, startPoint x: 113, startPoint y: 132, endPoint x: 38, endPoint y: 119, distance: 76.3
click at [37, 127] on div "Update Card Port of Loading CNSZX T/S Liner/Carrier MultiCargo 2HM LOGISTICS D.…" at bounding box center [284, 136] width 568 height 272
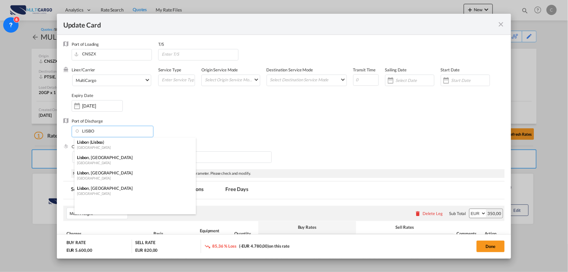
click at [116, 143] on div "Lisbo n ( Lisbo a)" at bounding box center [133, 142] width 113 height 6
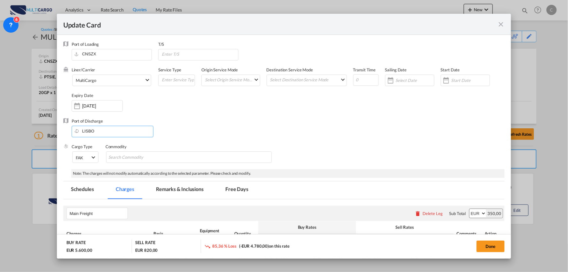
type input "Lisbon (Lisboa), PTLIS"
click at [239, 125] on div "Port of Discharge Lisbon (Lisboa), PTLIS" at bounding box center [284, 131] width 442 height 26
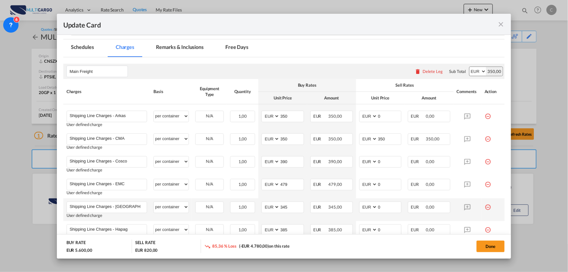
scroll to position [177, 0]
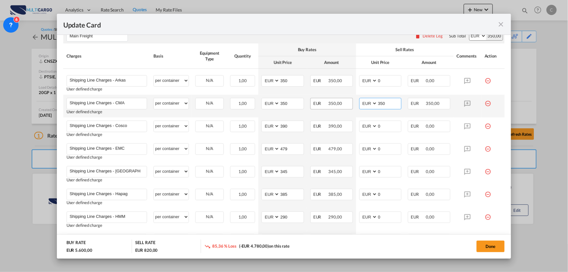
drag, startPoint x: 389, startPoint y: 103, endPoint x: 327, endPoint y: 103, distance: 62.0
click at [327, 103] on tr "Shipping Line Charges - CMA Please Enter User Defined Charges Cannot Be Publish…" at bounding box center [284, 106] width 442 height 23
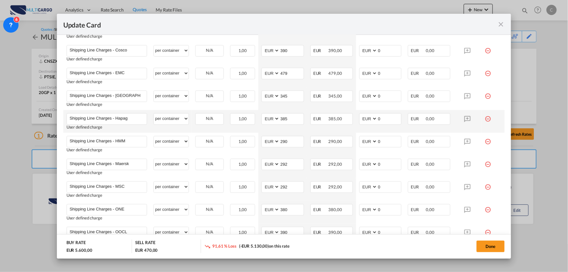
scroll to position [284, 0]
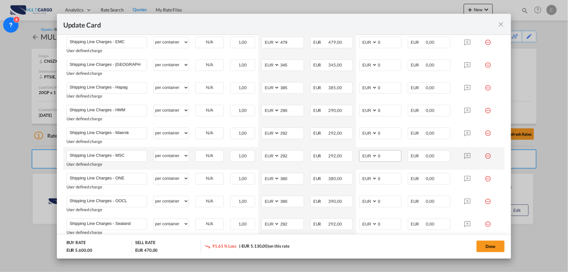
type input "0"
drag, startPoint x: 380, startPoint y: 155, endPoint x: 365, endPoint y: 155, distance: 15.0
click at [365, 155] on md-input-container "AED AFN ALL AMD ANG AOA ARS AUD AWG AZN BAM BBD BDT BGN BHD BIF BMD BND BOB BRL…" at bounding box center [380, 156] width 43 height 12
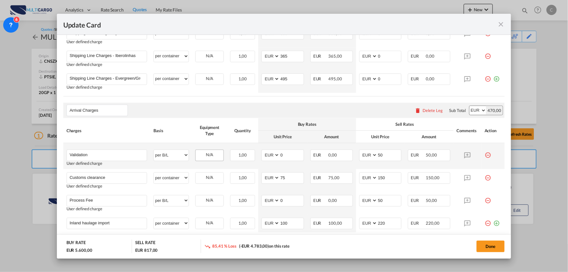
scroll to position [533, 0]
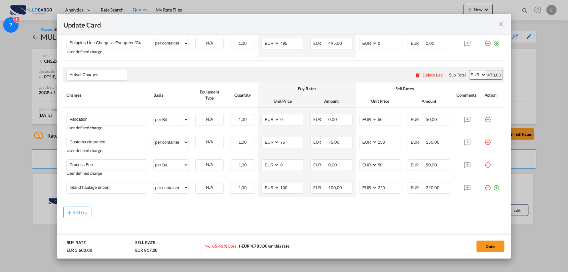
type input "347"
drag, startPoint x: 181, startPoint y: 219, endPoint x: 193, endPoint y: 218, distance: 12.2
drag, startPoint x: 385, startPoint y: 188, endPoint x: 314, endPoint y: 196, distance: 71.4
click at [323, 194] on tr "Inland haulage import Please Enter User Defined Charges Cannot Be Published per…" at bounding box center [284, 188] width 442 height 18
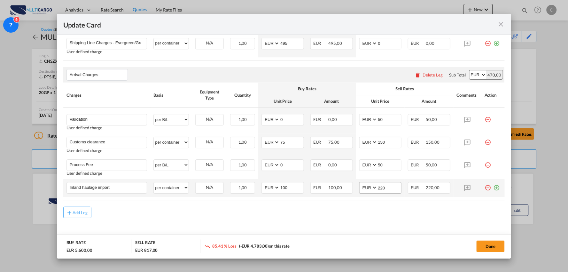
click at [397, 188] on md-input-container "AED AFN ALL AMD ANG AOA ARS AUD AWG AZN BAM BBD BDT BGN BHD BIF BMD BND BOB BRL…" at bounding box center [380, 188] width 43 height 12
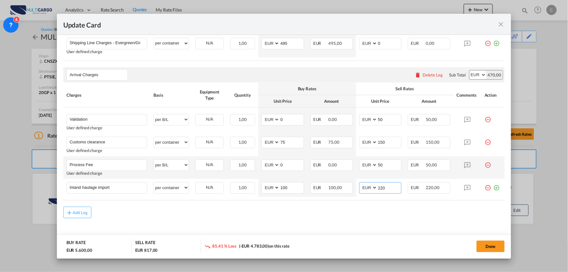
drag, startPoint x: 392, startPoint y: 187, endPoint x: 328, endPoint y: 173, distance: 65.7
click at [325, 194] on tr "Inland haulage import Please Enter User Defined Charges Cannot Be Published per…" at bounding box center [284, 188] width 442 height 18
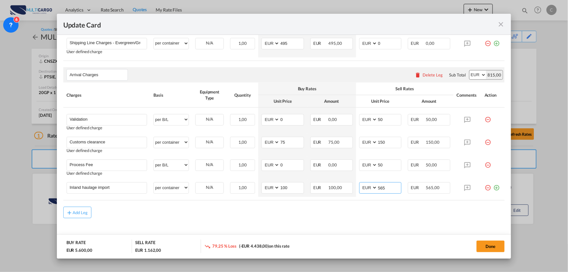
type input "565"
click at [142, 215] on div "Add Leg" at bounding box center [284, 212] width 442 height 12
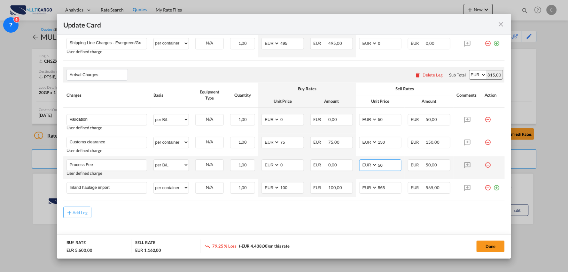
drag, startPoint x: 379, startPoint y: 164, endPoint x: 304, endPoint y: 163, distance: 74.8
click at [313, 162] on tr "Process Fee Please Enter User Defined Charges Cannot Be Published User defined …" at bounding box center [284, 167] width 442 height 23
type input "90"
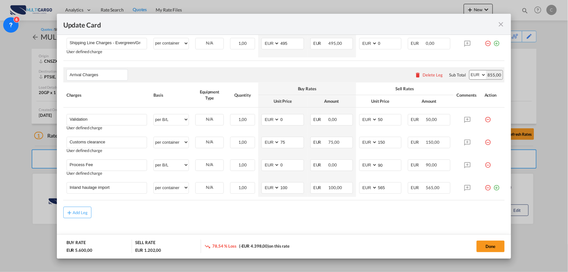
drag, startPoint x: 325, startPoint y: 222, endPoint x: 307, endPoint y: 221, distance: 18.3
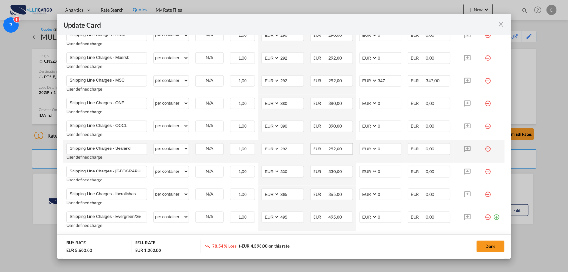
scroll to position [320, 0]
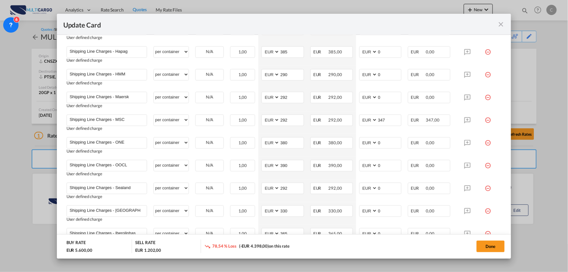
click at [497, 242] on button "Done" at bounding box center [491, 246] width 28 height 12
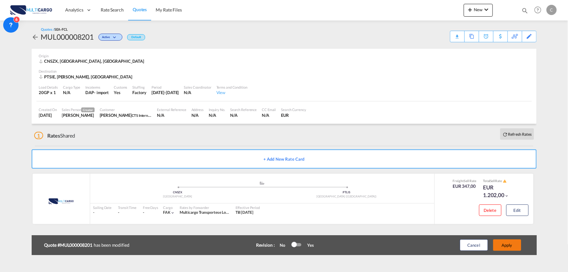
click at [510, 245] on button "Apply" at bounding box center [507, 245] width 28 height 12
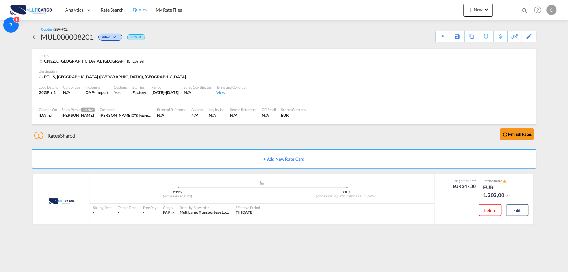
click at [201, 61] on div "CNSZX, Shenzhen, Middle East" at bounding box center [284, 61] width 490 height 6
click at [151, 142] on div "1 Rates Shared Refresh Rates" at bounding box center [285, 134] width 503 height 20
click at [102, 138] on div "1 Rates Shared Refresh Rates" at bounding box center [285, 134] width 503 height 20
drag, startPoint x: 177, startPoint y: 132, endPoint x: 218, endPoint y: 76, distance: 68.9
click at [177, 132] on div "1 Rates Shared Refresh Rates" at bounding box center [285, 134] width 503 height 20
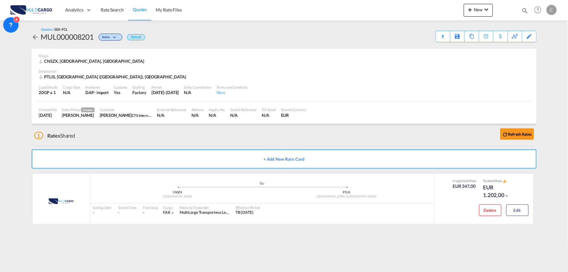
click at [162, 135] on div "1 Rates Shared Refresh Rates" at bounding box center [285, 134] width 503 height 20
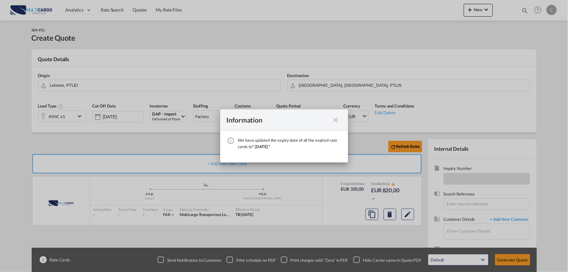
click at [336, 120] on md-icon "icon-close fg-AAA8AD cursor" at bounding box center [336, 120] width 8 height 8
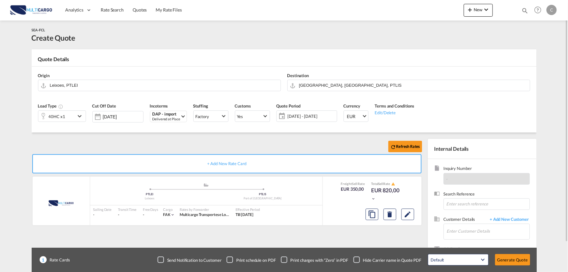
click at [316, 141] on md-dialog-content "We have updated the expiry date of all the expired rate cards to " [DATE] "" at bounding box center [284, 141] width 64 height 16
click at [323, 80] on div "Destination Port of [GEOGRAPHIC_DATA], [GEOGRAPHIC_DATA], [GEOGRAPHIC_DATA]" at bounding box center [408, 82] width 249 height 26
click at [323, 84] on input "[GEOGRAPHIC_DATA], [GEOGRAPHIC_DATA], PTLIS" at bounding box center [413, 85] width 228 height 11
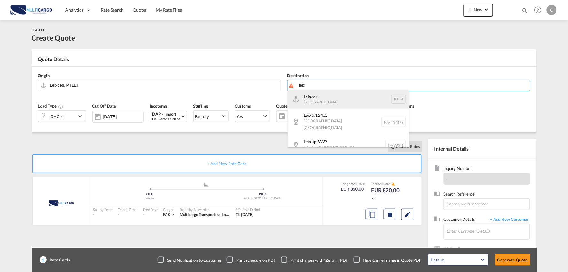
click at [316, 95] on div "Leix oes [GEOGRAPHIC_DATA] PTLEI" at bounding box center [348, 99] width 121 height 19
type input "Leixoes, PTLEI"
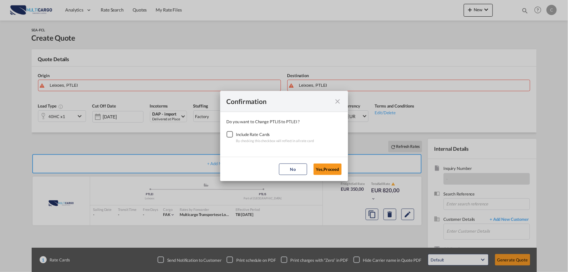
click at [229, 135] on div "Checkbox No Ink" at bounding box center [230, 134] width 6 height 6
drag, startPoint x: 316, startPoint y: 164, endPoint x: 321, endPoint y: 162, distance: 5.5
click at [316, 165] on button "Yes,Proceed" at bounding box center [328, 169] width 28 height 12
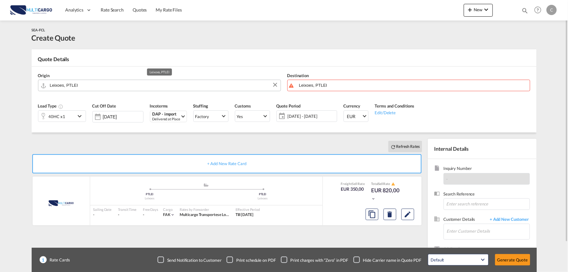
click at [80, 82] on input "Leixoes, PTLEI" at bounding box center [164, 85] width 228 height 11
click at [85, 89] on input "Leixoes, PTLEI" at bounding box center [164, 85] width 228 height 11
drag, startPoint x: 85, startPoint y: 88, endPoint x: 22, endPoint y: 88, distance: 63.6
click at [24, 88] on md-content "Analytics Reports Dashboard Rate Search Quotes My Rate Files New Rates Ratecard" at bounding box center [284, 136] width 568 height 272
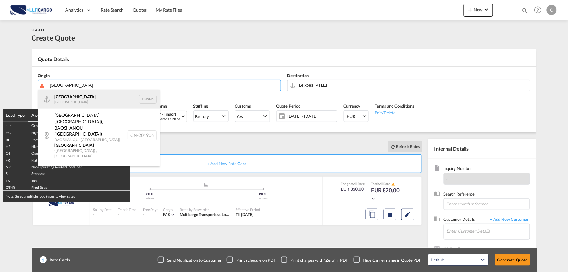
click at [81, 97] on div "Shanghai [GEOGRAPHIC_DATA] CNSHA" at bounding box center [98, 99] width 121 height 19
type input "[GEOGRAPHIC_DATA], [GEOGRAPHIC_DATA]"
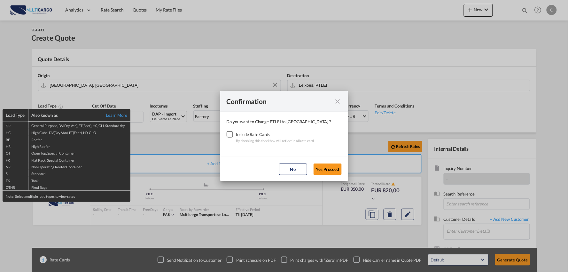
click at [232, 133] on div "Checkbox No Ink" at bounding box center [230, 134] width 6 height 6
drag, startPoint x: 318, startPoint y: 168, endPoint x: 322, endPoint y: 169, distance: 4.0
click at [319, 169] on button "Yes,Proceed" at bounding box center [328, 169] width 28 height 12
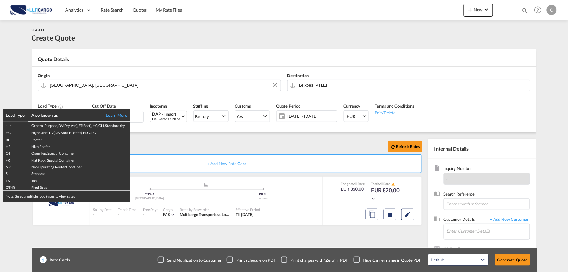
click at [246, 146] on div "Load Type Also known as Learn More GP General Purpose, DV(Dry Van), FT(Feet), H…" at bounding box center [284, 136] width 568 height 272
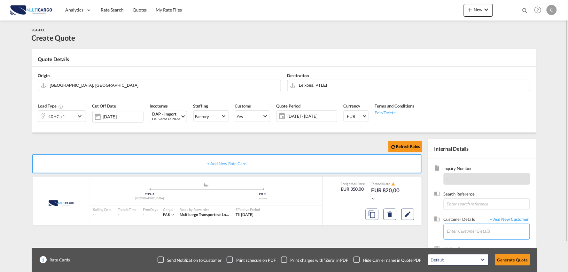
click at [494, 225] on input "Enter Customer Details" at bounding box center [488, 231] width 83 height 14
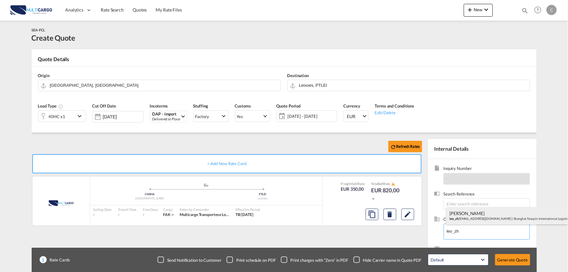
click at [470, 210] on div "[PERSON_NAME] leo_zh [EMAIL_ADDRESS][DOMAIN_NAME] | Shanghai Nuopin Internation…" at bounding box center [507, 215] width 121 height 17
type input "Shanghai Nuopin International Logistics Co., Ltd, [PERSON_NAME], [EMAIL_ADDRESS…"
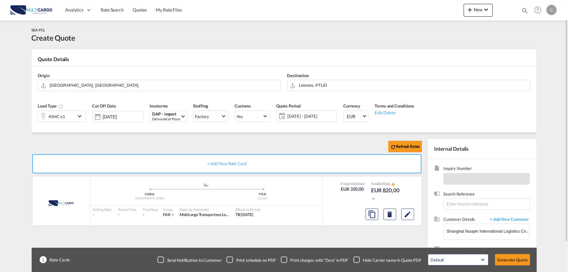
click at [356, 259] on div "Checkbox No Ink" at bounding box center [357, 259] width 6 height 6
click at [338, 235] on div "Refresh Rates + Add New Rate Card MultiCargo added by you .a{fill:#aaa8ad;} .a{…" at bounding box center [228, 206] width 393 height 134
click at [111, 89] on input "[GEOGRAPHIC_DATA], [GEOGRAPHIC_DATA]" at bounding box center [164, 85] width 228 height 11
drag, startPoint x: 127, startPoint y: 144, endPoint x: 199, endPoint y: 164, distance: 74.6
click at [129, 144] on div "Refresh Rates" at bounding box center [228, 146] width 393 height 15
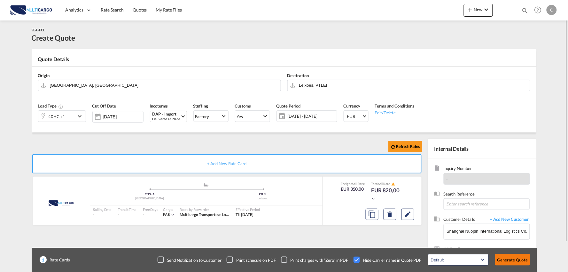
click at [505, 261] on button "Generate Quote" at bounding box center [512, 260] width 35 height 12
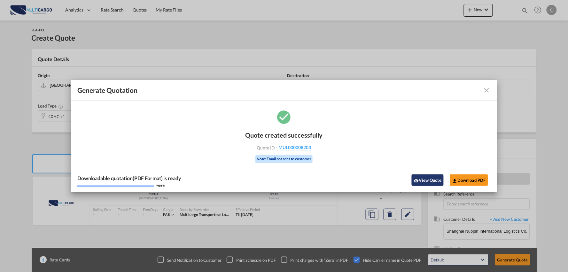
click at [429, 180] on button "View Quote" at bounding box center [428, 180] width 32 height 12
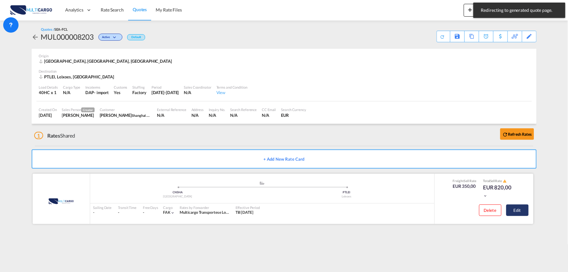
click at [523, 210] on button "Edit" at bounding box center [517, 210] width 22 height 12
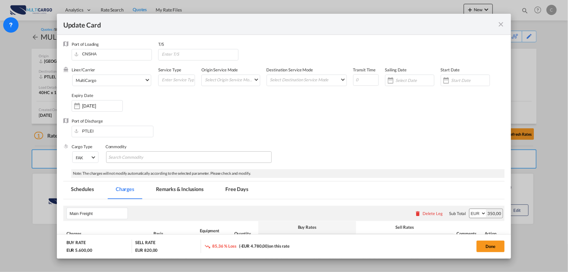
select select "per container"
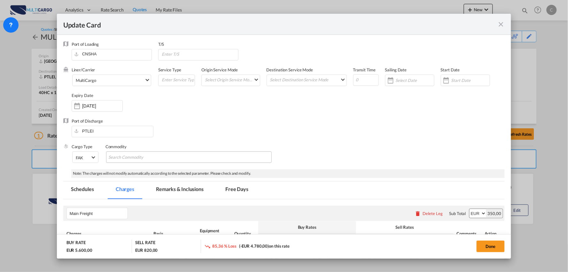
select select "per container"
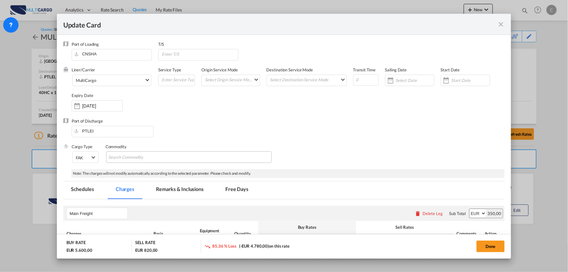
select select "per container"
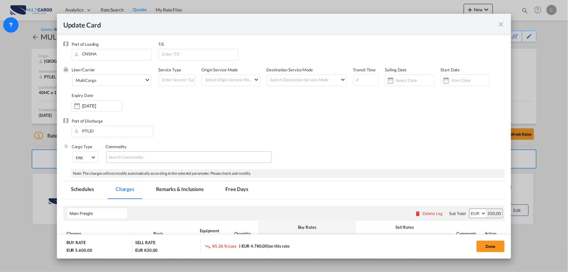
select select "per B/L"
select select "per container"
select select "per B/L"
select select "per container"
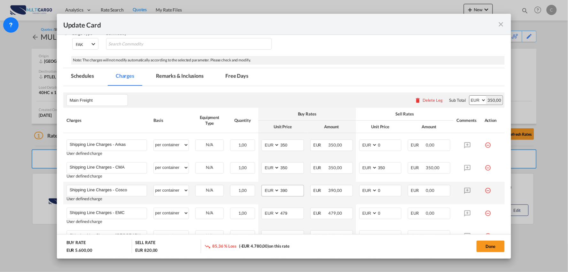
scroll to position [142, 0]
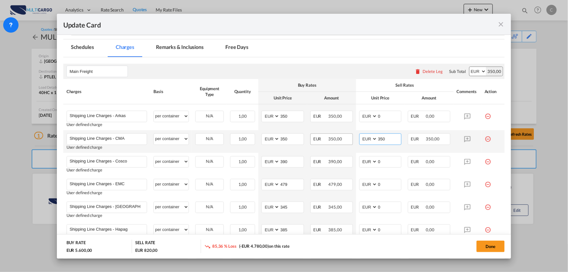
drag, startPoint x: 339, startPoint y: 138, endPoint x: 334, endPoint y: 136, distance: 5.3
click at [334, 136] on tr "Shipping Line Charges - CMA Please Enter User Defined Charges Cannot Be Publish…" at bounding box center [284, 141] width 442 height 23
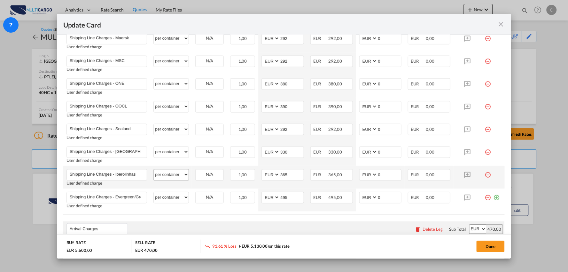
scroll to position [391, 0]
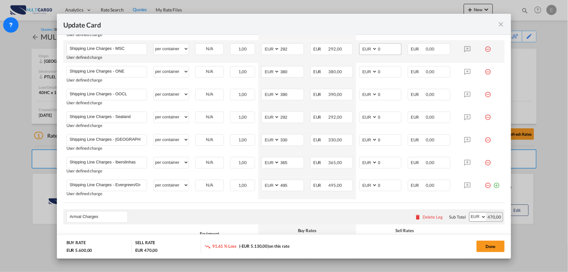
type input "0"
drag, startPoint x: 384, startPoint y: 51, endPoint x: 362, endPoint y: 50, distance: 21.4
click at [362, 50] on md-input-container "AED AFN ALL AMD ANG AOA ARS AUD AWG AZN BAM BBD BDT BGN BHD BIF BMD BND BOB BRL…" at bounding box center [380, 49] width 43 height 12
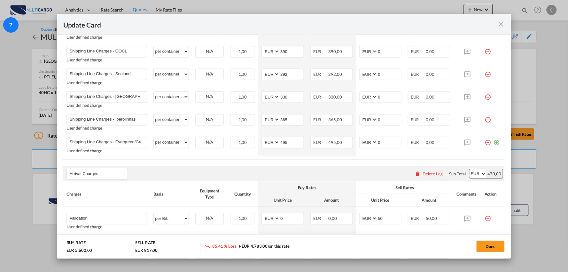
scroll to position [426, 0]
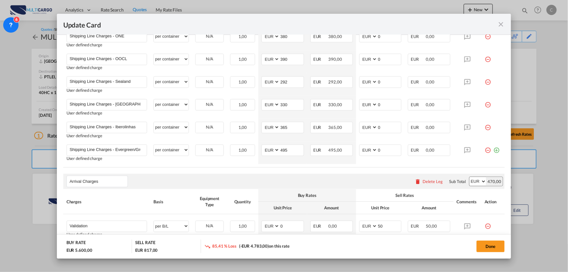
type input "347"
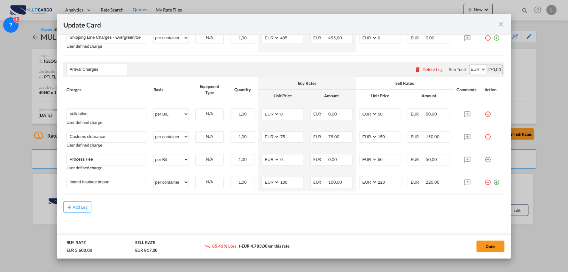
scroll to position [539, 0]
drag, startPoint x: 85, startPoint y: 113, endPoint x: -4, endPoint y: 111, distance: 89.2
click at [0, 111] on html "Analytics Reports Dashboard Rate Search Quotes My Rate Files" at bounding box center [284, 136] width 568 height 272
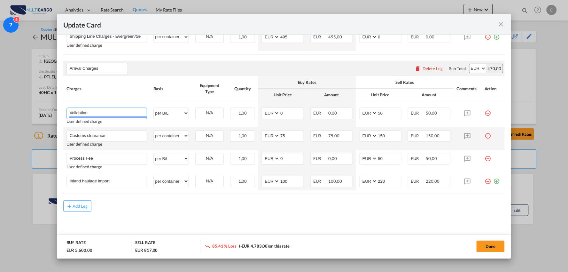
paste input "+ Process Fee"
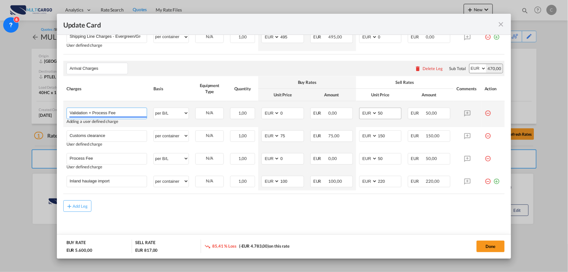
type input "Validation + Process Fee"
drag, startPoint x: 375, startPoint y: 113, endPoint x: 331, endPoint y: 116, distance: 44.9
click at [333, 116] on tr "Validation + Process Fee Please Enter User Defined Charges Cannot Be Published …" at bounding box center [284, 114] width 442 height 26
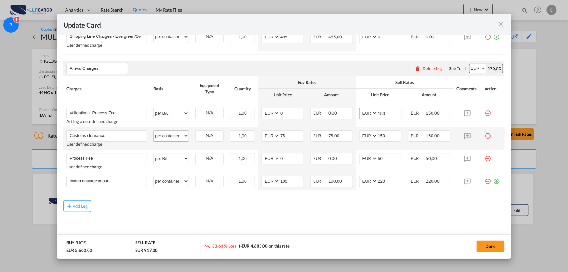
type input "150"
click at [163, 139] on select "per equipment per container per B/L per shipping bill per shipment per pallet p…" at bounding box center [171, 135] width 35 height 10
select select "per_document"
click at [154, 130] on select "per equipment per container per B/L per shipping bill per shipment per pallet p…" at bounding box center [171, 135] width 35 height 10
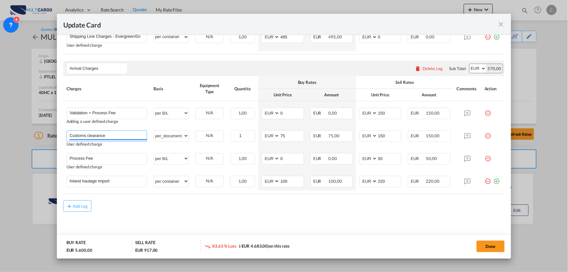
drag, startPoint x: 124, startPoint y: 136, endPoint x: 18, endPoint y: 134, distance: 105.5
click at [18, 134] on div "Update Card Port of [GEOGRAPHIC_DATA] [GEOGRAPHIC_DATA] T/S Liner/Carrier Multi…" at bounding box center [284, 136] width 568 height 272
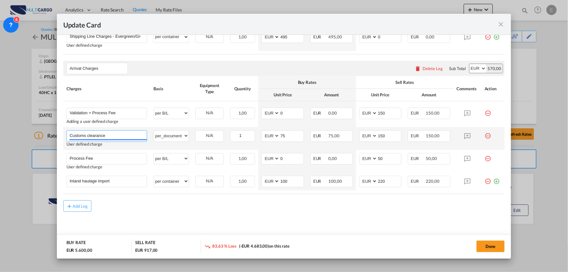
paste input "(Eur50000)"
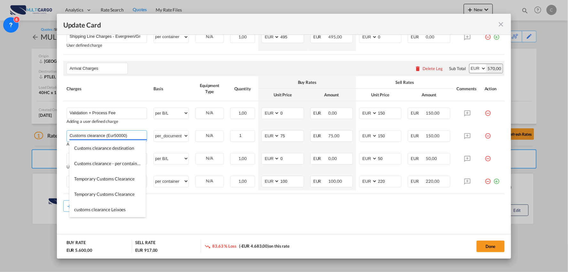
type input "Customs clearance (Eur50000)"
click at [190, 210] on div "Add Leg" at bounding box center [284, 206] width 442 height 12
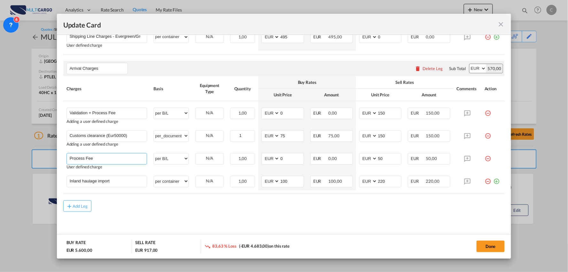
drag, startPoint x: 114, startPoint y: 158, endPoint x: -8, endPoint y: 158, distance: 122.4
click at [0, 158] on html "Analytics Reports Dashboard Rate Search Quotes My Rate Files" at bounding box center [284, 136] width 568 height 272
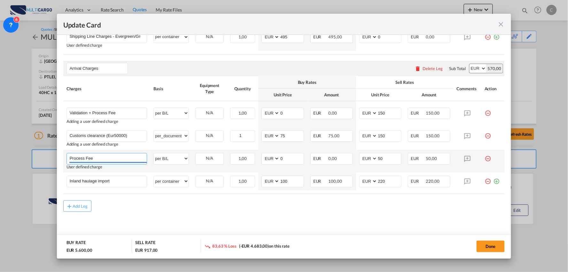
paste input "Haulage Terminal - Warehous"
type input "[GEOGRAPHIC_DATA] - Warehouse"
click at [178, 158] on select "per equipment per container per B/L per shipping bill per shipment per pallet p…" at bounding box center [171, 158] width 35 height 10
select select "per container"
click at [154, 153] on select "per equipment per container per B/L per shipping bill per shipment per pallet p…" at bounding box center [171, 158] width 35 height 10
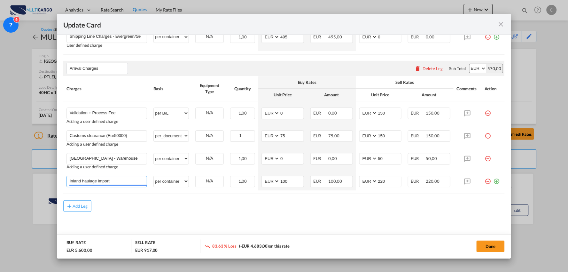
drag, startPoint x: 92, startPoint y: 181, endPoint x: 23, endPoint y: 182, distance: 69.0
click at [23, 181] on div "Update Card Port of [GEOGRAPHIC_DATA] [GEOGRAPHIC_DATA] T/S Liner/Carrier Multi…" at bounding box center [284, 136] width 568 height 272
paste input "Unlaoding/Loading"
type input "Unlaoding/Loading"
click at [493, 182] on md-icon "icon-plus-circle-outline green-400-fg" at bounding box center [496, 178] width 6 height 6
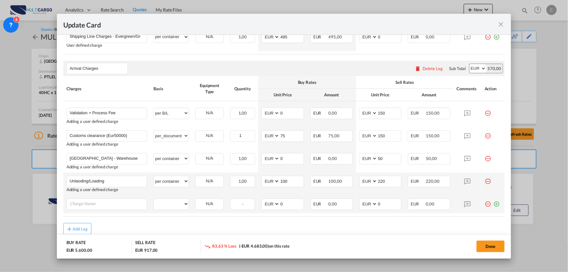
click at [493, 205] on md-icon "icon-plus-circle-outline green-400-fg" at bounding box center [496, 201] width 6 height 6
click at [112, 204] on input "Charge Name" at bounding box center [108, 204] width 77 height 10
paste input "Curtain Side Truck Delivery"
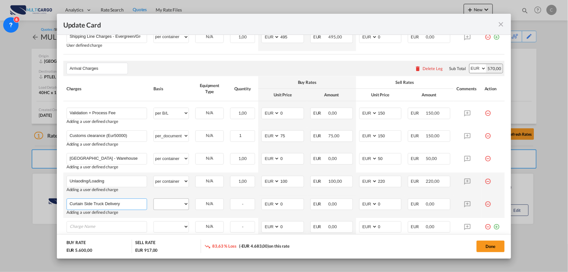
type input "Curtain Side Truck Delivery"
click at [171, 202] on select "per equipment per container per B/L per shipping bill per shipment per pallet p…" at bounding box center [171, 204] width 35 height 10
select select "per container"
click at [154, 199] on select "per equipment per container per B/L per shipping bill per shipment per pallet p…" at bounding box center [171, 204] width 35 height 10
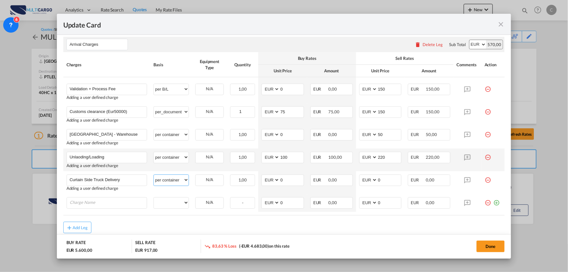
scroll to position [574, 0]
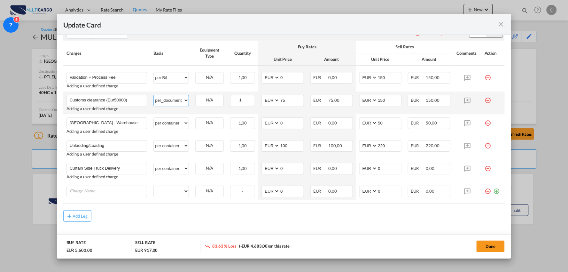
click at [170, 99] on select "per equipment per container per B/L per shipping bill per shipment per pallet p…" at bounding box center [171, 100] width 35 height 10
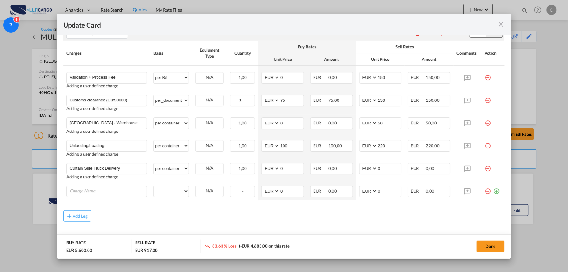
click at [384, 245] on div "Done" at bounding box center [420, 245] width 169 height 13
click at [99, 187] on input "Charge Name" at bounding box center [108, 191] width 77 height 10
paste input "Storage (10 Free Days)"
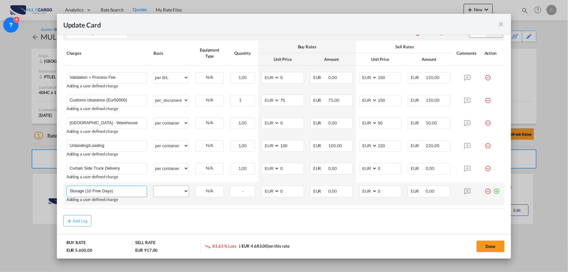
type input "Storage (10 Free Days)"
click at [168, 191] on select "per equipment per container per B/L per shipping bill per shipment per pallet p…" at bounding box center [171, 191] width 35 height 10
select select "per day"
click at [154, 186] on select "per equipment per container per B/L per shipping bill per shipment per pallet p…" at bounding box center [171, 191] width 35 height 10
click at [493, 192] on md-icon "icon-plus-circle-outline green-400-fg" at bounding box center [496, 188] width 6 height 6
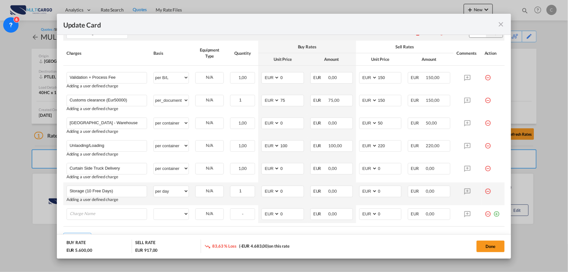
scroll to position [607, 0]
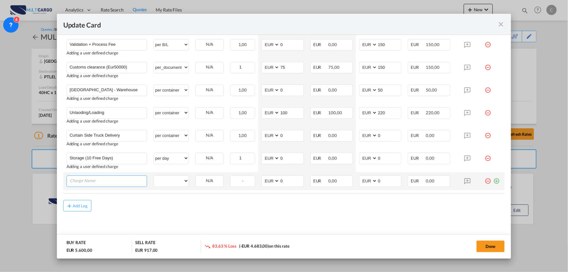
click at [81, 182] on input "Charge Name" at bounding box center [108, 180] width 77 height 10
paste input "2 hours To Load/Unload - Aditional / per hour"
type input "2 hours To Load/Unload - Aditional / per hour"
click at [178, 178] on select "per equipment per container per B/L per shipping bill per shipment per pallet p…" at bounding box center [171, 180] width 35 height 10
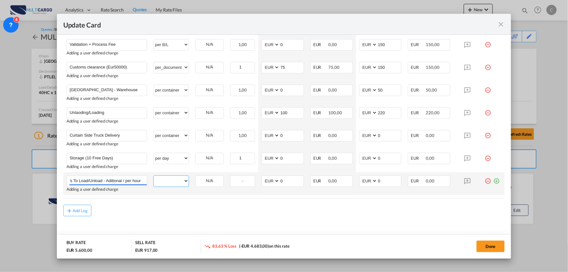
scroll to position [0, 0]
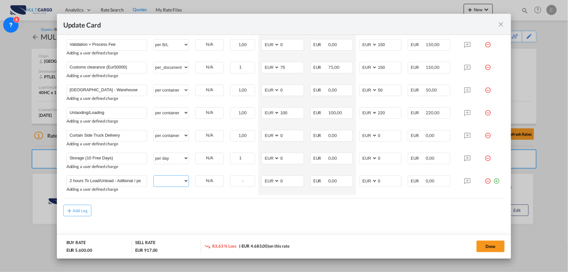
select select "per hour"
click at [154, 176] on select "per equipment per container per B/L per shipping bill per shipment per pallet p…" at bounding box center [171, 180] width 35 height 10
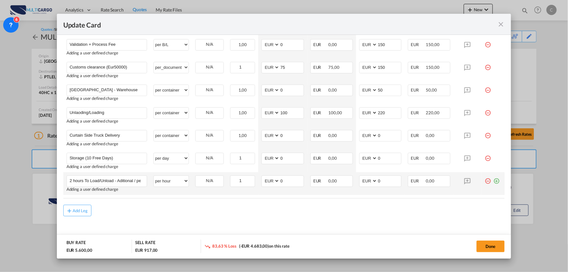
click at [493, 181] on md-icon "icon-plus-circle-outline green-400-fg" at bounding box center [496, 178] width 6 height 6
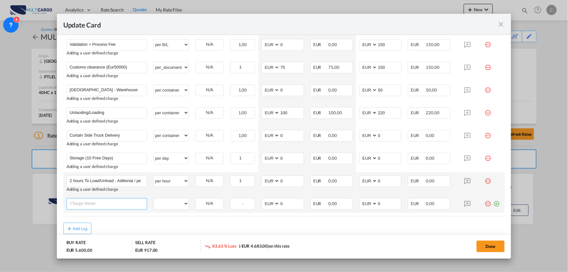
click at [121, 203] on input "Charge Name" at bounding box center [108, 203] width 77 height 10
paste input "Overnight"
type input "Overnight"
click at [181, 202] on select "per equipment per container per B/L per shipping bill per shipment per pallet p…" at bounding box center [171, 203] width 35 height 10
select select "per container"
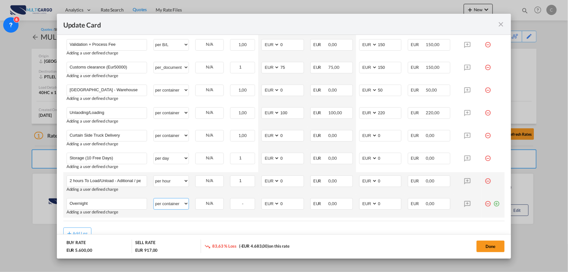
click at [154, 199] on select "per equipment per container per B/L per shipping bill per shipment per pallet p…" at bounding box center [171, 203] width 35 height 10
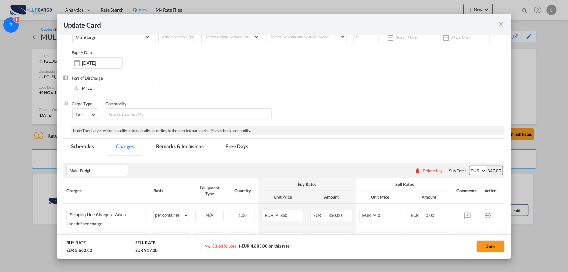
scroll to position [39, 0]
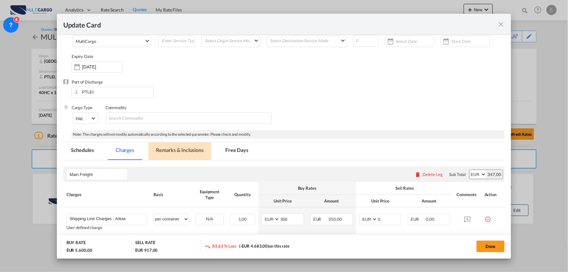
click at [183, 152] on md-tab-item "Remarks & Inclusions" at bounding box center [179, 151] width 63 height 18
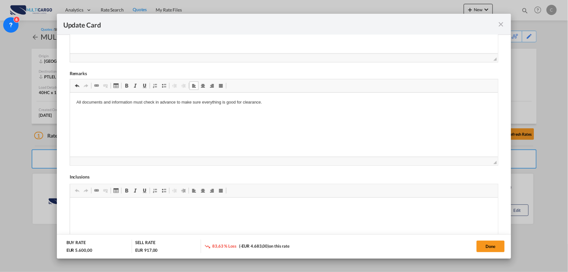
scroll to position [252, 0]
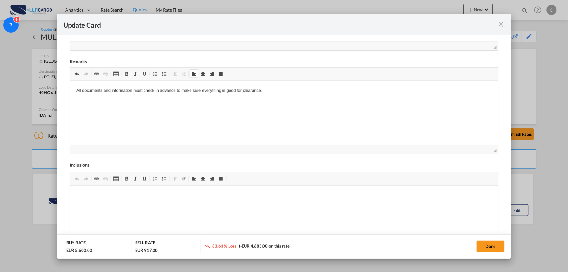
click at [94, 99] on p "Editor de texto enriquecido, editor5" at bounding box center [284, 101] width 416 height 7
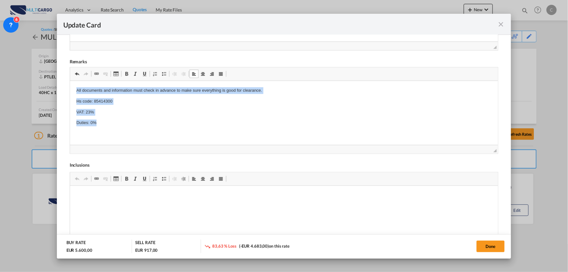
drag, startPoint x: 97, startPoint y: 121, endPoint x: 73, endPoint y: 89, distance: 40.5
click at [73, 89] on html "All documents and information must check in advance to make sure everything is …" at bounding box center [284, 112] width 428 height 63
copy body "All documents and information must check in advance to make sure everything is …"
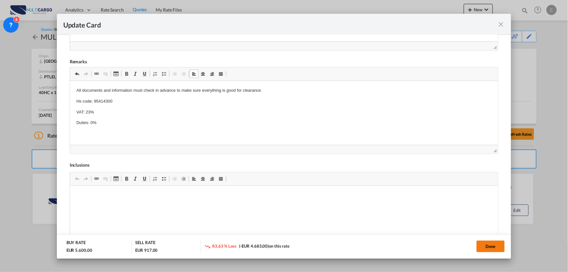
click at [487, 246] on button "Done" at bounding box center [491, 246] width 28 height 12
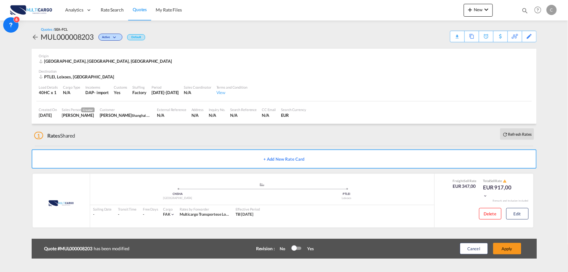
scroll to position [90, 0]
click at [510, 247] on button "Apply" at bounding box center [507, 249] width 28 height 12
